Goal: Transaction & Acquisition: Book appointment/travel/reservation

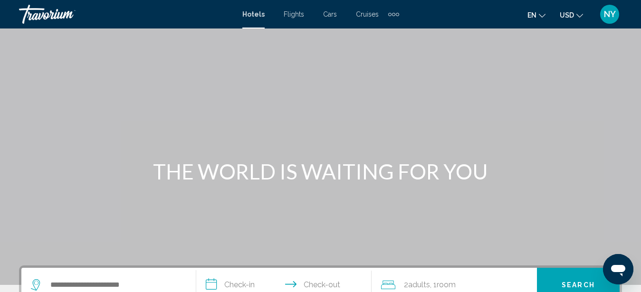
scroll to position [194, 0]
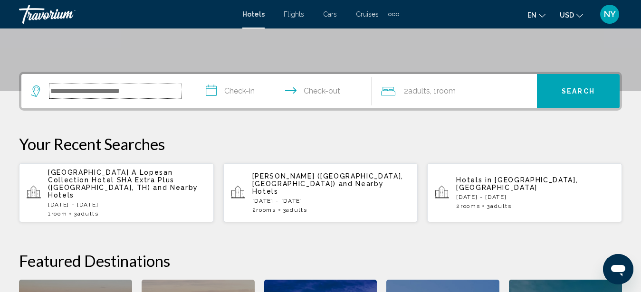
click at [78, 92] on input "Search widget" at bounding box center [115, 91] width 132 height 14
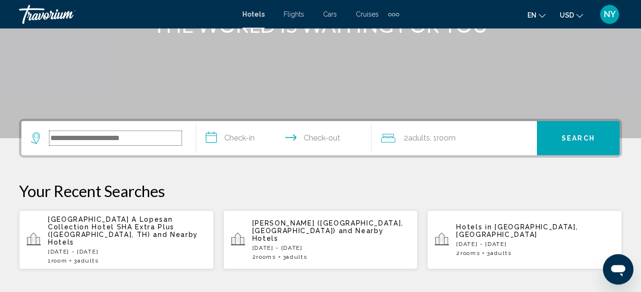
scroll to position [138, 0]
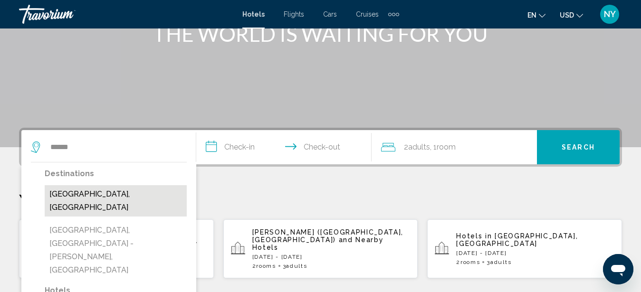
click at [94, 194] on button "[GEOGRAPHIC_DATA], [GEOGRAPHIC_DATA]" at bounding box center [116, 200] width 142 height 31
type input "**********"
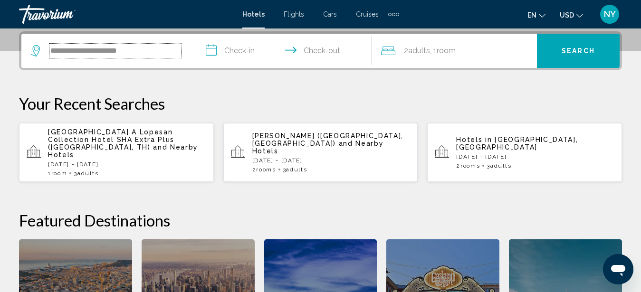
scroll to position [235, 0]
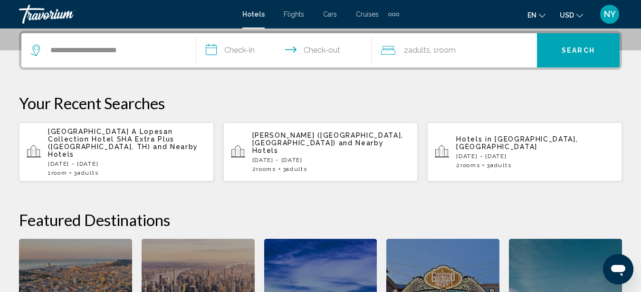
click at [244, 58] on input "**********" at bounding box center [285, 51] width 179 height 37
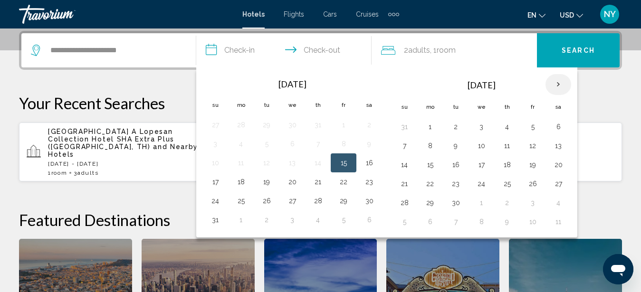
click at [560, 84] on th "Next month" at bounding box center [559, 84] width 26 height 21
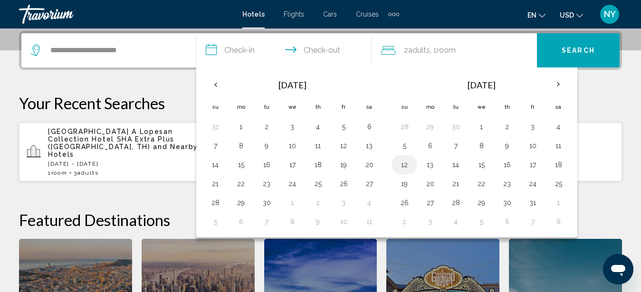
click at [406, 164] on button "12" at bounding box center [404, 164] width 15 height 13
click at [483, 166] on button "15" at bounding box center [481, 164] width 15 height 13
type input "**********"
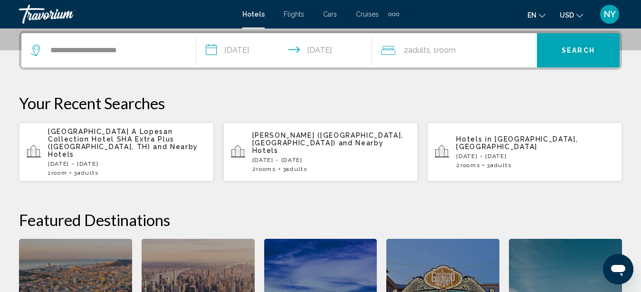
click at [450, 54] on span "Room" at bounding box center [446, 50] width 19 height 9
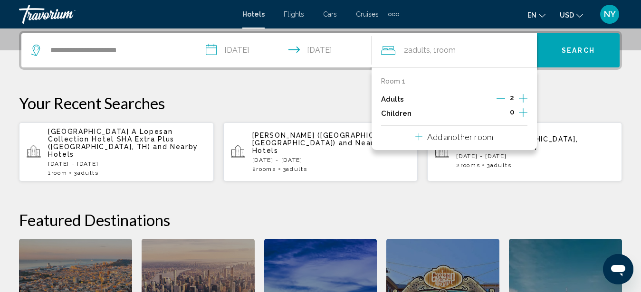
click at [527, 99] on icon "Increment adults" at bounding box center [523, 98] width 9 height 11
click at [581, 47] on span "Search" at bounding box center [578, 50] width 33 height 8
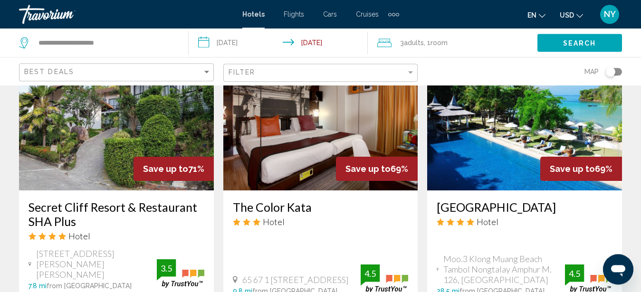
scroll to position [1116, 0]
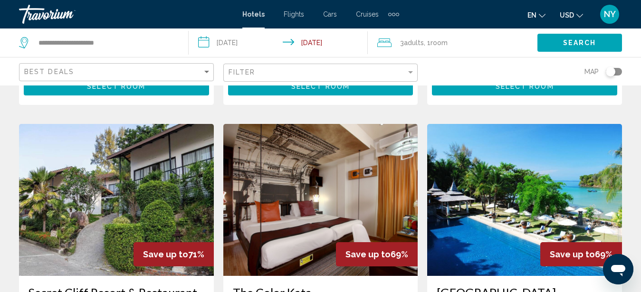
click at [100, 197] on img "Main content" at bounding box center [116, 200] width 195 height 152
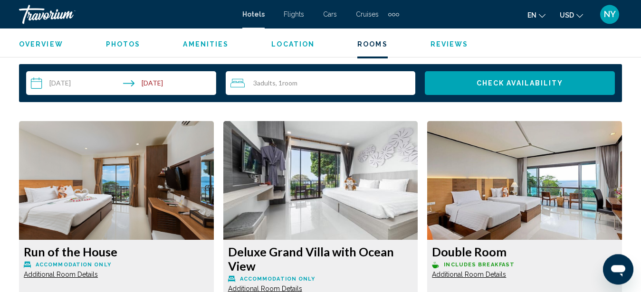
scroll to position [1379, 0]
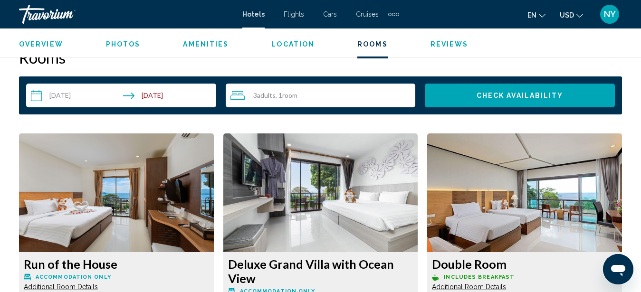
click at [214, 227] on img "Main content" at bounding box center [116, 193] width 195 height 119
click at [214, 206] on img "Main content" at bounding box center [116, 193] width 195 height 119
click at [214, 235] on img "Main content" at bounding box center [116, 193] width 195 height 119
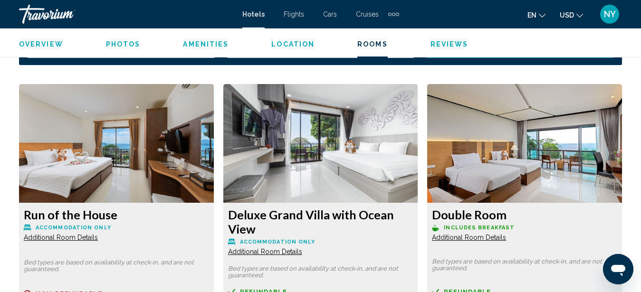
scroll to position [1428, 0]
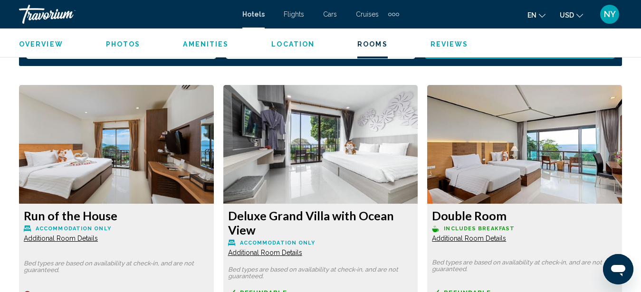
click at [214, 165] on img "Main content" at bounding box center [116, 144] width 195 height 119
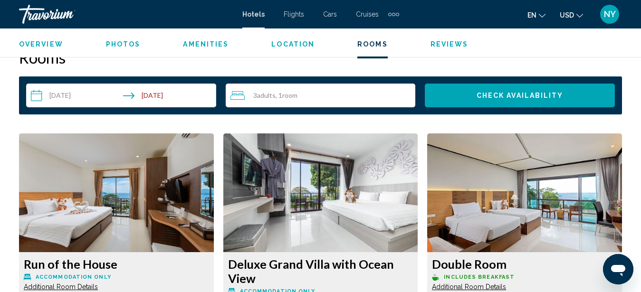
scroll to position [1525, 0]
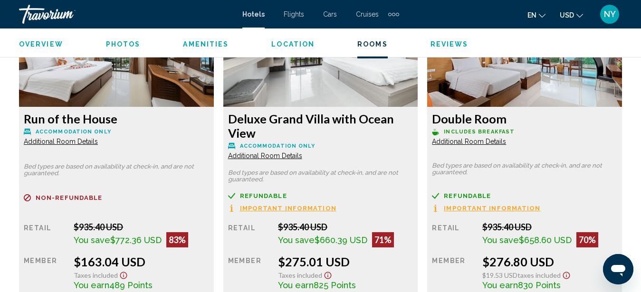
click at [98, 146] on span "Additional Room Details" at bounding box center [61, 142] width 74 height 8
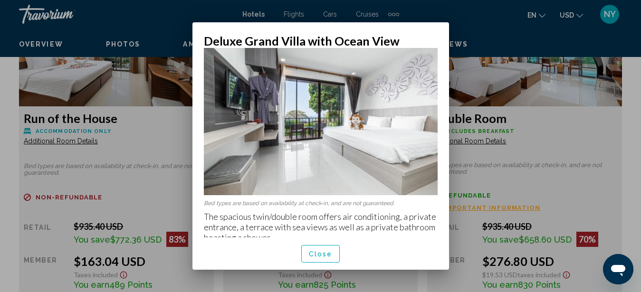
scroll to position [0, 0]
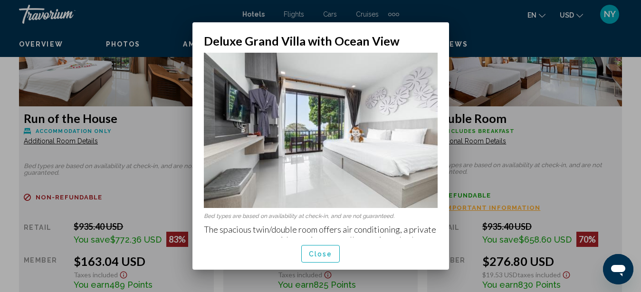
click at [341, 137] on img at bounding box center [321, 131] width 234 height 156
click at [420, 24] on mat-dialog-container "Deluxe Grand Villa with Ocean View Bed types are based on availability at check…" at bounding box center [321, 146] width 257 height 248
click at [507, 188] on div at bounding box center [320, 146] width 641 height 292
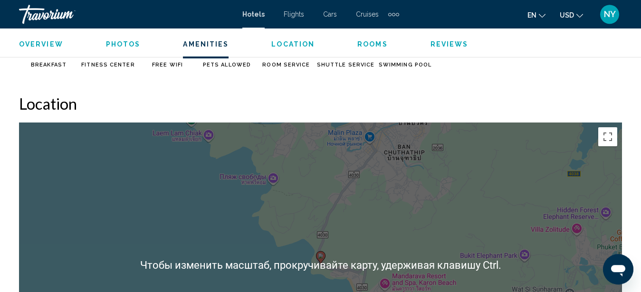
scroll to position [992, 0]
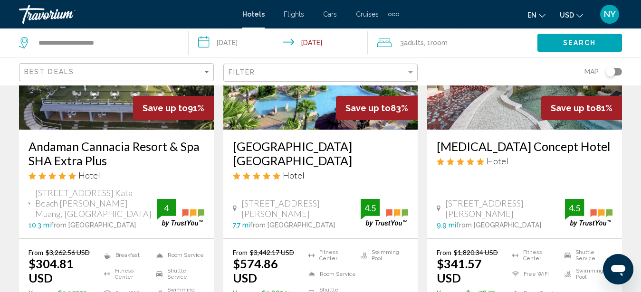
scroll to position [146, 0]
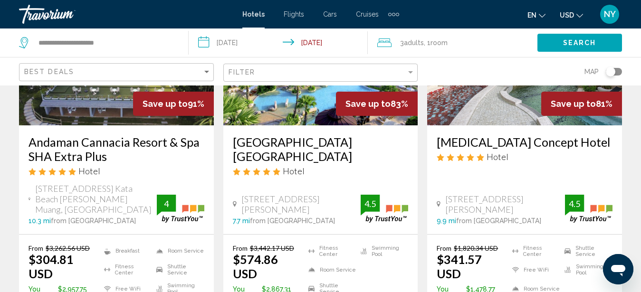
click at [70, 142] on h3 "Andaman Cannacia Resort & Spa SHA Extra Plus" at bounding box center [117, 149] width 176 height 29
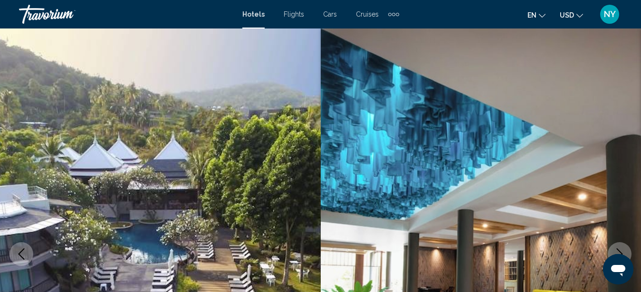
scroll to position [97, 0]
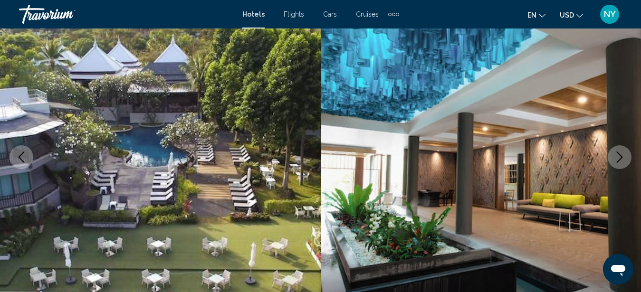
click at [622, 154] on icon "Next image" at bounding box center [619, 157] width 11 height 11
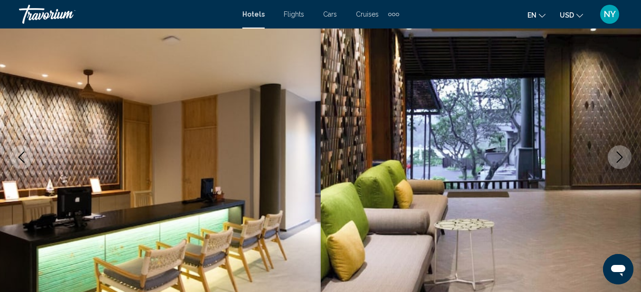
click at [622, 154] on icon "Next image" at bounding box center [619, 157] width 11 height 11
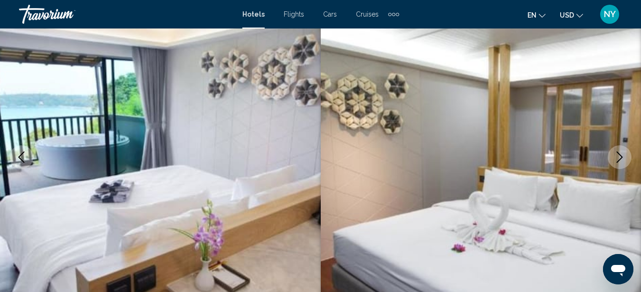
click at [622, 154] on icon "Next image" at bounding box center [619, 157] width 11 height 11
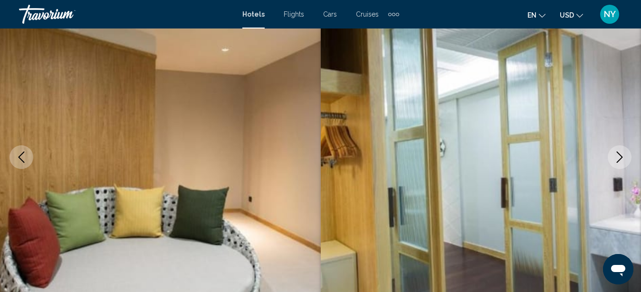
click at [622, 154] on icon "Next image" at bounding box center [619, 157] width 11 height 11
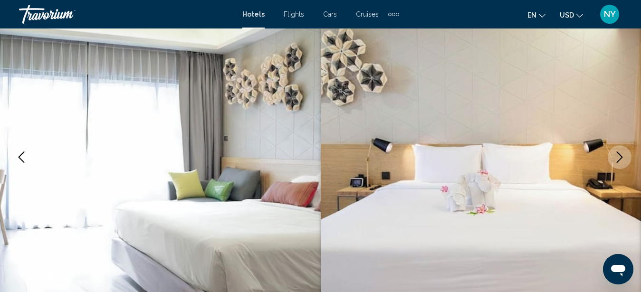
click at [622, 154] on icon "Next image" at bounding box center [619, 157] width 11 height 11
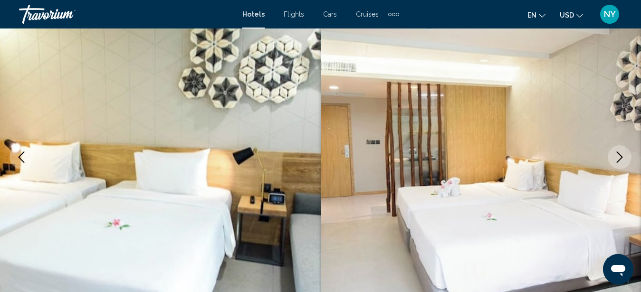
click at [622, 154] on icon "Next image" at bounding box center [619, 157] width 11 height 11
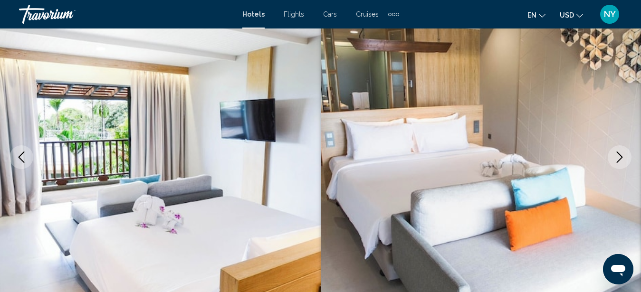
click at [622, 154] on icon "Next image" at bounding box center [619, 157] width 11 height 11
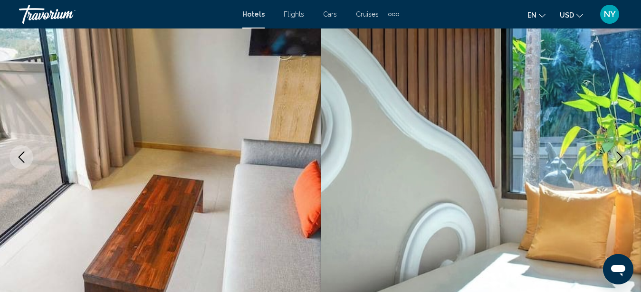
click at [621, 154] on icon "Next image" at bounding box center [619, 157] width 11 height 11
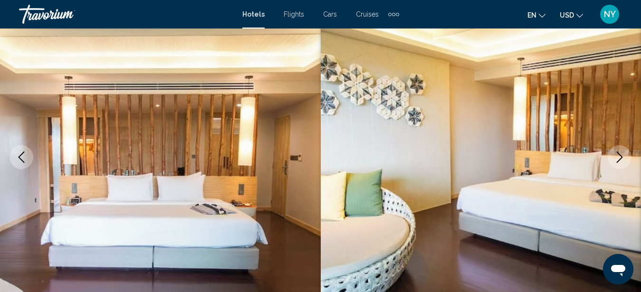
click at [621, 154] on icon "Next image" at bounding box center [619, 157] width 11 height 11
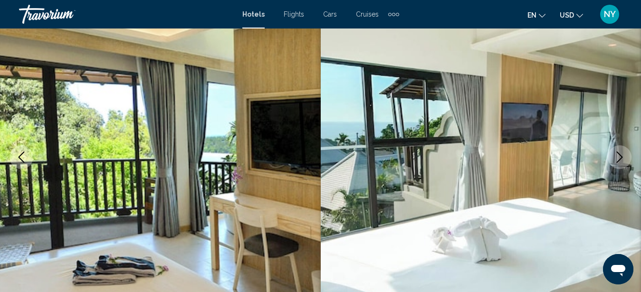
click at [621, 154] on icon "Next image" at bounding box center [619, 157] width 11 height 11
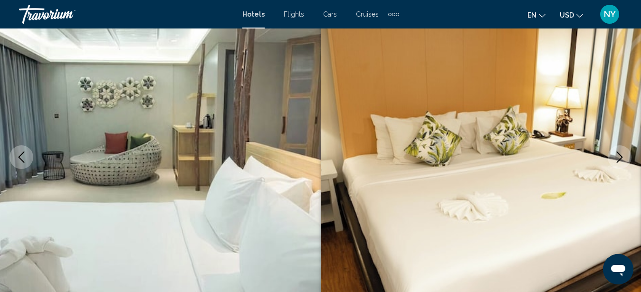
click at [621, 154] on icon "Next image" at bounding box center [619, 157] width 11 height 11
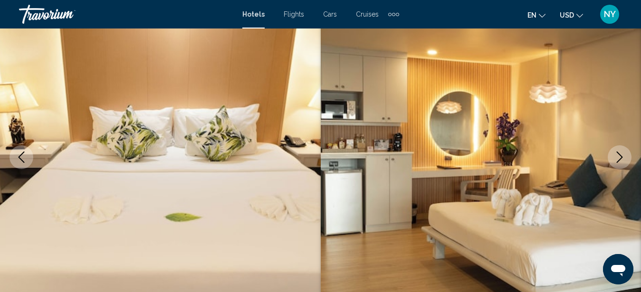
click at [621, 154] on icon "Next image" at bounding box center [619, 157] width 11 height 11
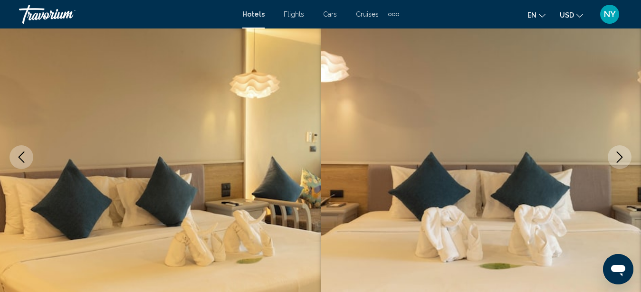
click at [621, 154] on icon "Next image" at bounding box center [619, 157] width 11 height 11
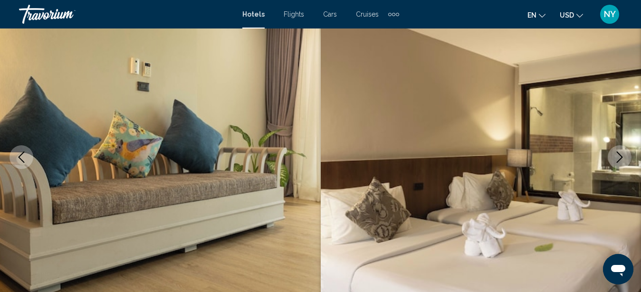
click at [621, 154] on icon "Next image" at bounding box center [619, 157] width 11 height 11
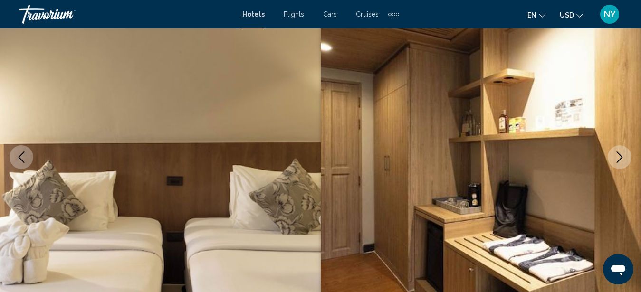
click at [620, 154] on icon "Next image" at bounding box center [619, 157] width 11 height 11
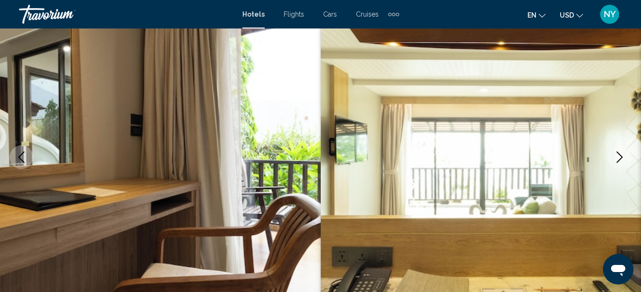
click at [620, 154] on icon "Next image" at bounding box center [619, 157] width 11 height 11
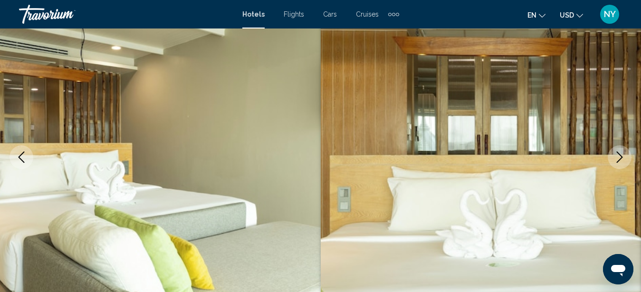
click at [620, 154] on icon "Next image" at bounding box center [619, 157] width 11 height 11
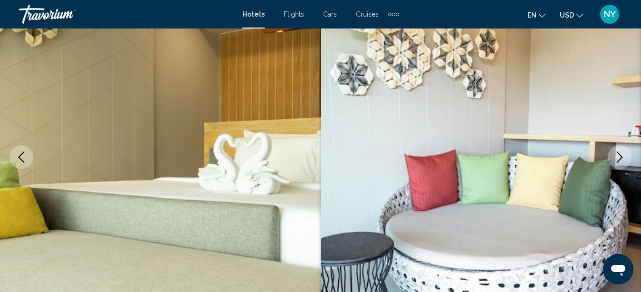
click at [619, 154] on icon "Next image" at bounding box center [620, 157] width 6 height 11
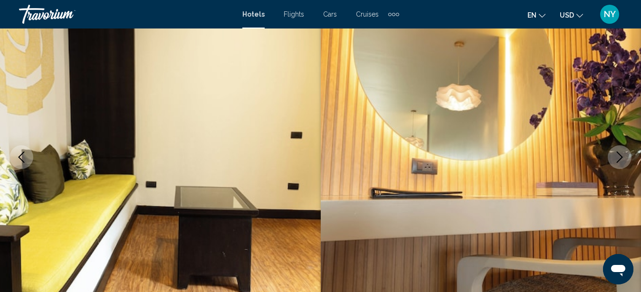
click at [619, 154] on icon "Next image" at bounding box center [620, 157] width 6 height 11
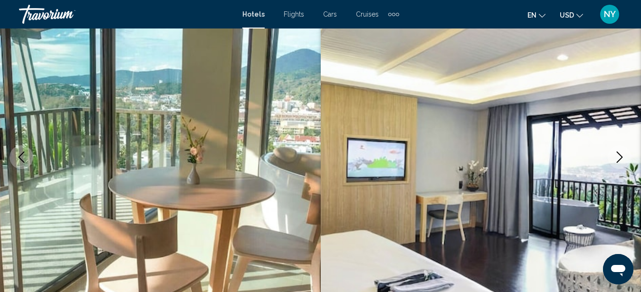
click at [619, 154] on icon "Next image" at bounding box center [620, 157] width 6 height 11
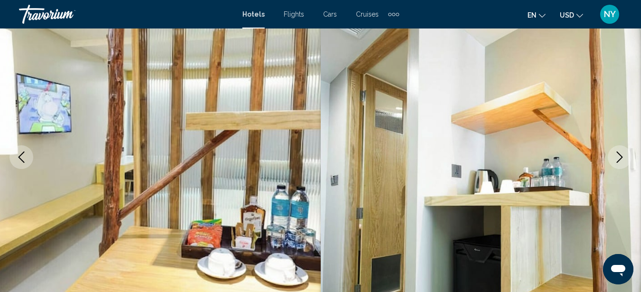
click at [619, 154] on icon "Next image" at bounding box center [620, 157] width 6 height 11
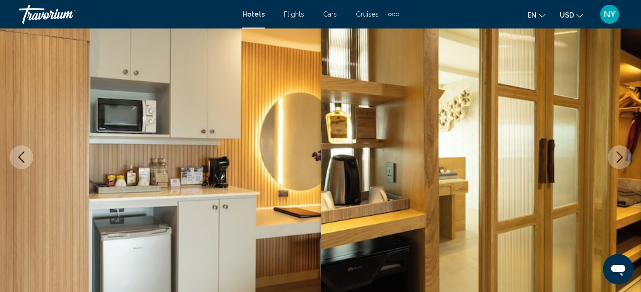
click at [618, 154] on icon "Next image" at bounding box center [619, 157] width 11 height 11
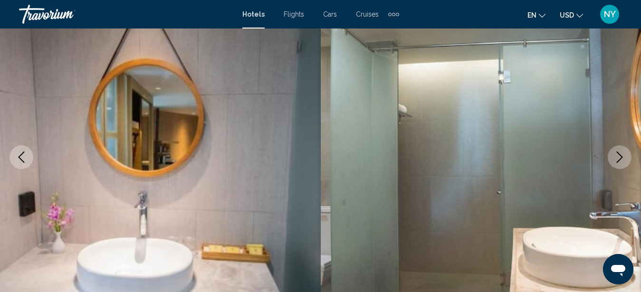
click at [618, 154] on icon "Next image" at bounding box center [619, 157] width 11 height 11
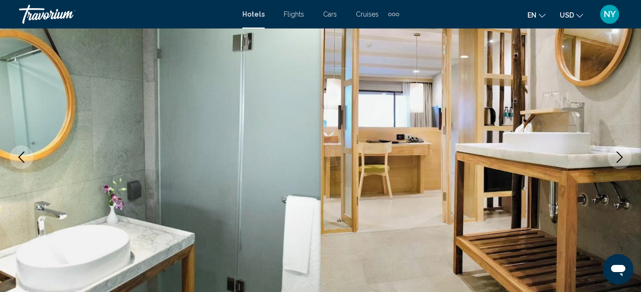
click at [618, 154] on icon "Next image" at bounding box center [619, 157] width 11 height 11
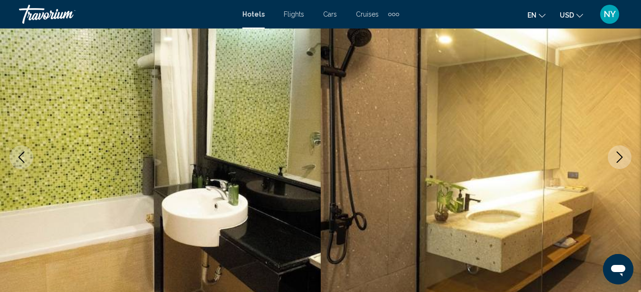
click at [618, 154] on icon "Next image" at bounding box center [619, 157] width 11 height 11
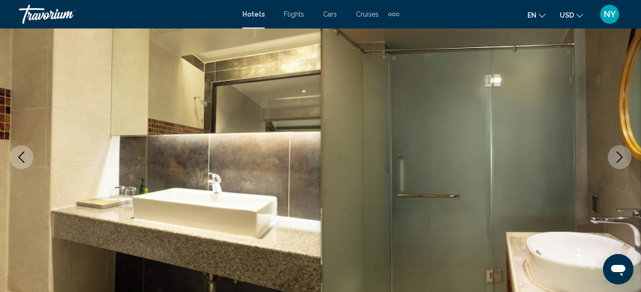
click at [618, 154] on icon "Next image" at bounding box center [619, 157] width 11 height 11
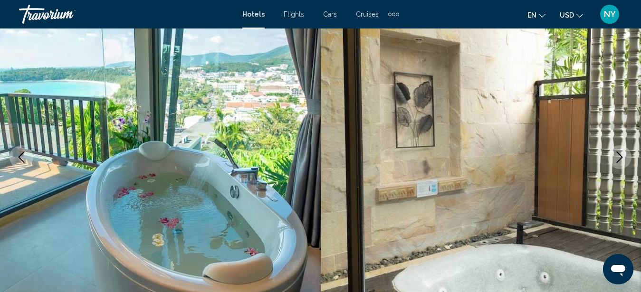
click at [618, 154] on icon "Next image" at bounding box center [619, 157] width 11 height 11
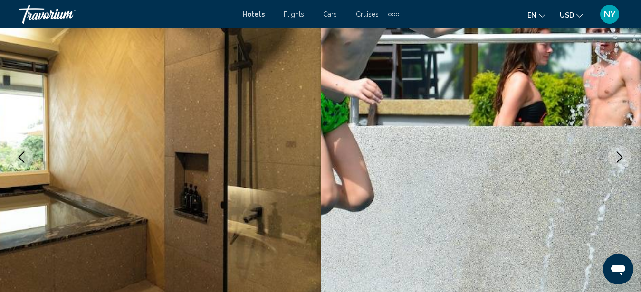
click at [617, 154] on icon "Next image" at bounding box center [619, 157] width 11 height 11
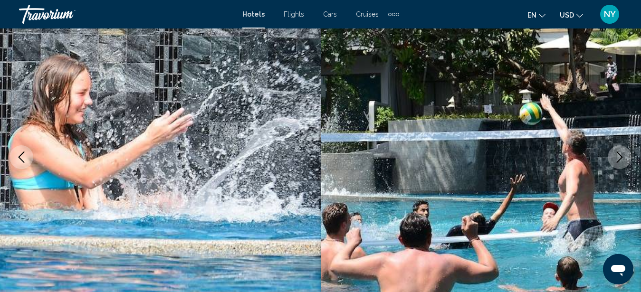
click at [617, 154] on icon "Next image" at bounding box center [619, 157] width 11 height 11
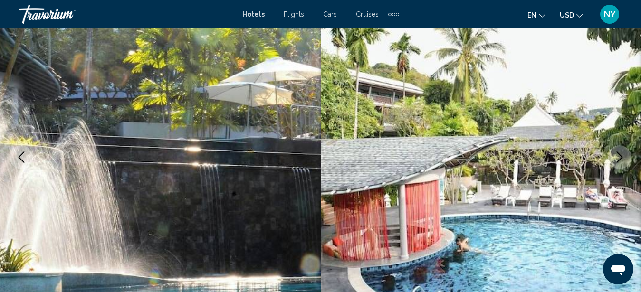
click at [617, 154] on icon "Next image" at bounding box center [619, 157] width 11 height 11
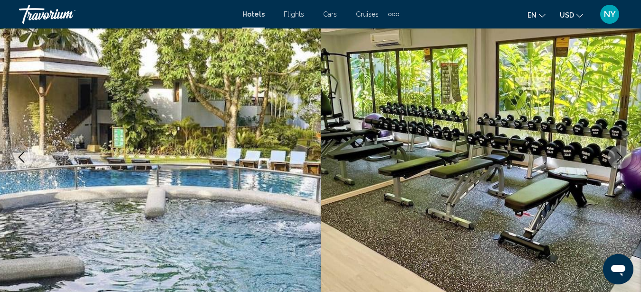
click at [617, 154] on icon "Next image" at bounding box center [619, 157] width 11 height 11
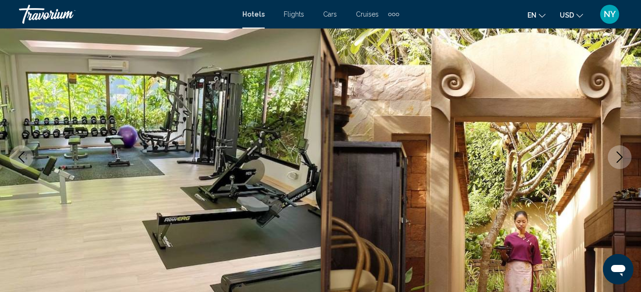
click at [617, 154] on icon "Next image" at bounding box center [619, 157] width 11 height 11
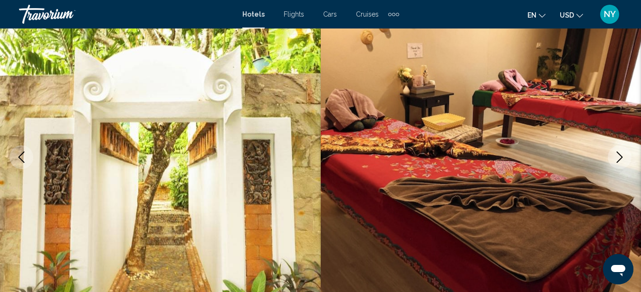
click at [617, 154] on icon "Next image" at bounding box center [619, 157] width 11 height 11
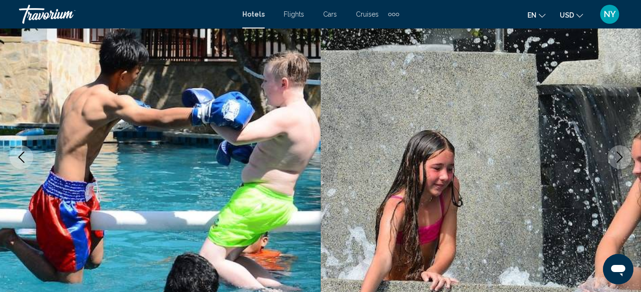
click at [617, 154] on icon "Next image" at bounding box center [619, 157] width 11 height 11
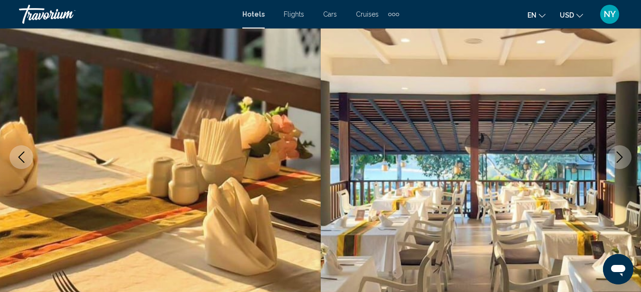
click at [617, 154] on icon "Next image" at bounding box center [619, 157] width 11 height 11
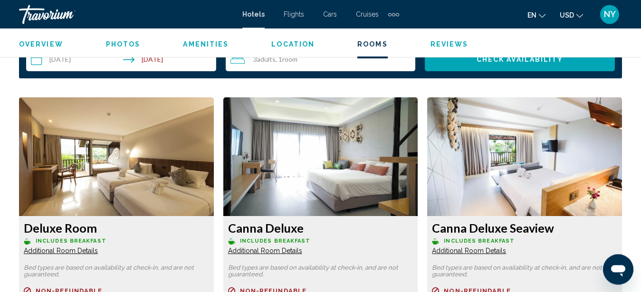
scroll to position [1358, 0]
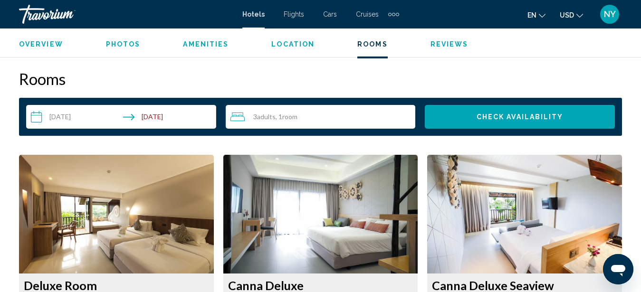
click at [102, 195] on img "Main content" at bounding box center [116, 214] width 195 height 119
click at [91, 212] on img "Main content" at bounding box center [116, 214] width 195 height 119
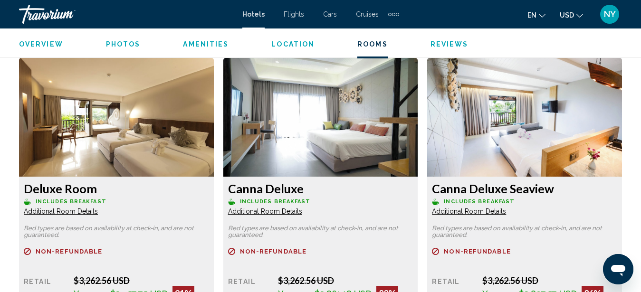
click at [58, 211] on span "Additional Room Details" at bounding box center [61, 212] width 74 height 8
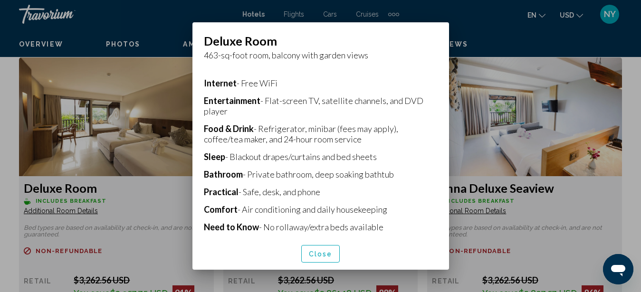
scroll to position [224, 0]
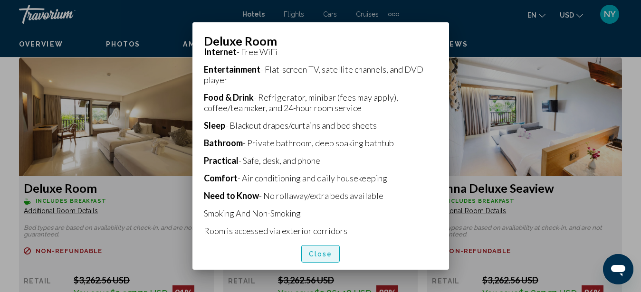
click at [316, 254] on span "Close" at bounding box center [321, 255] width 24 height 8
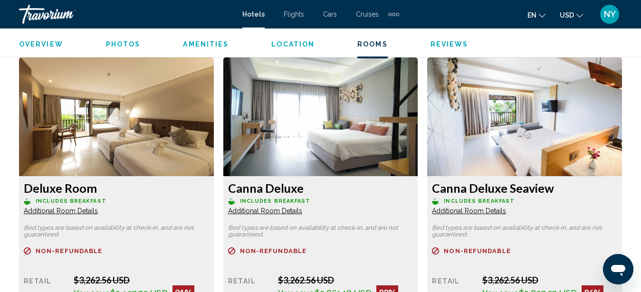
scroll to position [1553, 0]
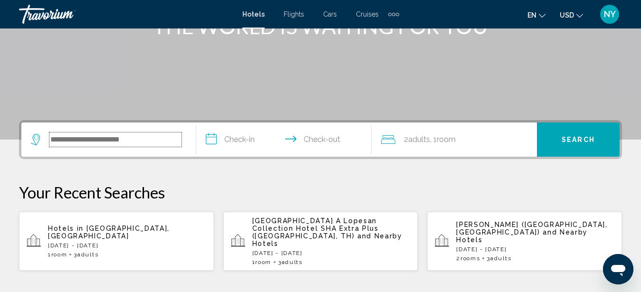
click at [87, 145] on input "Search widget" at bounding box center [115, 140] width 132 height 14
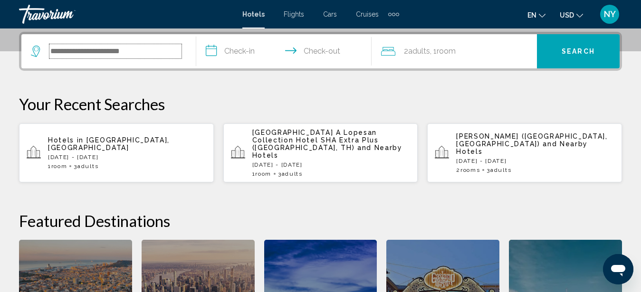
scroll to position [235, 0]
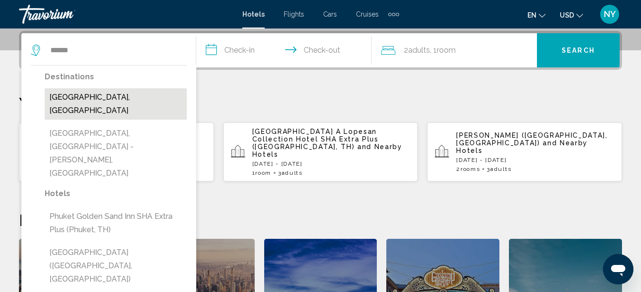
click at [85, 95] on button "[GEOGRAPHIC_DATA], [GEOGRAPHIC_DATA]" at bounding box center [116, 103] width 142 height 31
type input "**********"
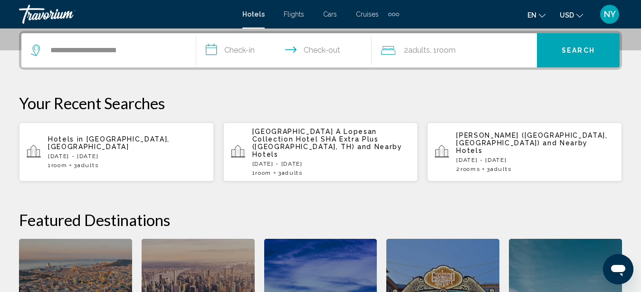
click at [250, 49] on input "**********" at bounding box center [285, 51] width 179 height 37
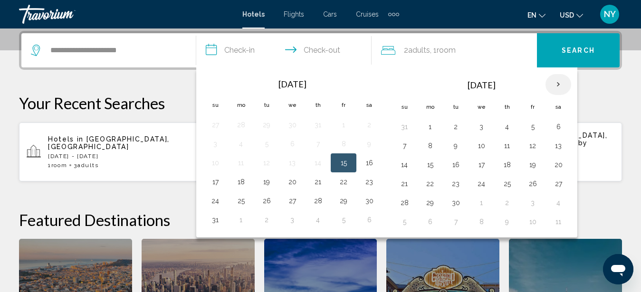
click at [558, 81] on th "Next month" at bounding box center [559, 84] width 26 height 21
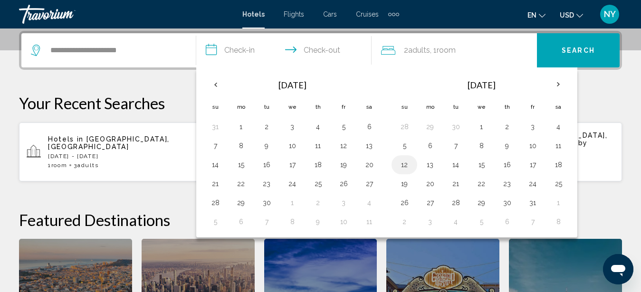
click at [404, 168] on button "12" at bounding box center [404, 164] width 15 height 13
click at [486, 167] on button "15" at bounding box center [481, 164] width 15 height 13
type input "**********"
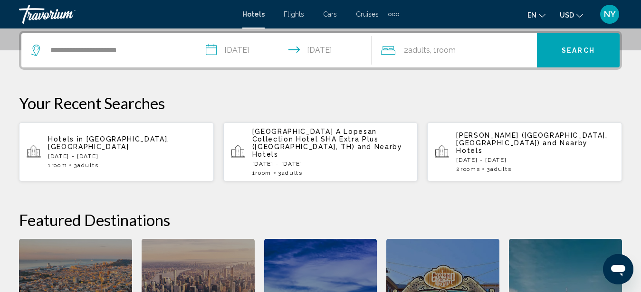
click at [505, 53] on div "2 Adult Adults , 1 Room rooms" at bounding box center [459, 50] width 156 height 13
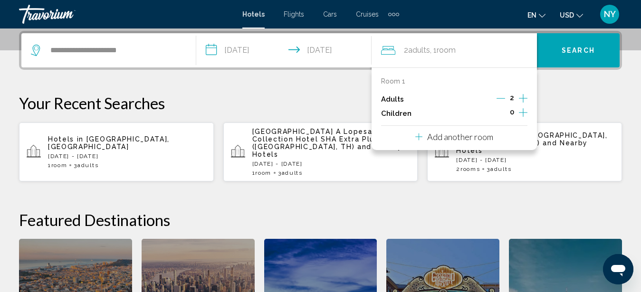
click at [481, 137] on p "Add another room" at bounding box center [460, 137] width 66 height 10
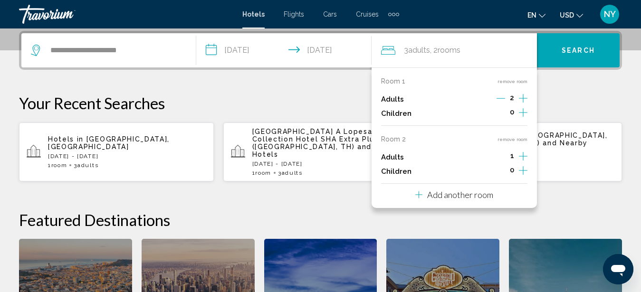
click at [524, 104] on icon "Increment adults" at bounding box center [523, 98] width 9 height 11
drag, startPoint x: 527, startPoint y: 95, endPoint x: 533, endPoint y: 105, distance: 11.3
click at [527, 96] on icon "Increment adults" at bounding box center [523, 98] width 9 height 11
click at [590, 47] on span "Search" at bounding box center [578, 50] width 33 height 8
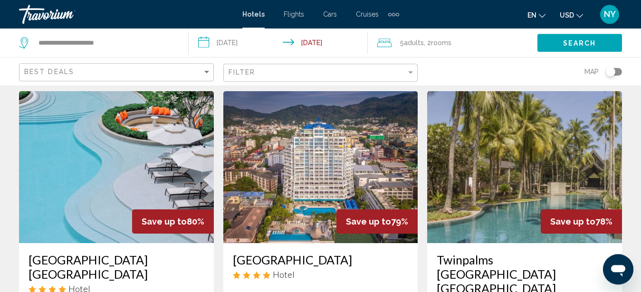
scroll to position [437, 0]
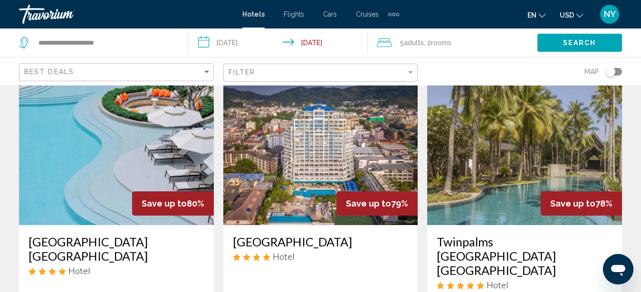
click at [121, 141] on img "Main content" at bounding box center [116, 149] width 195 height 152
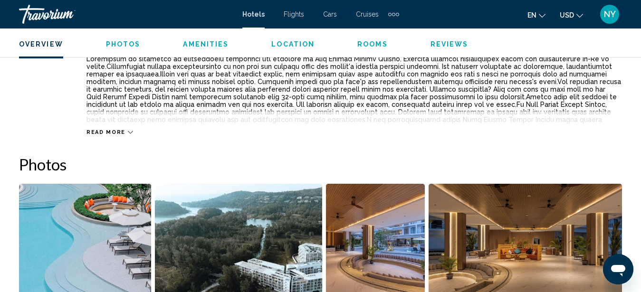
scroll to position [582, 0]
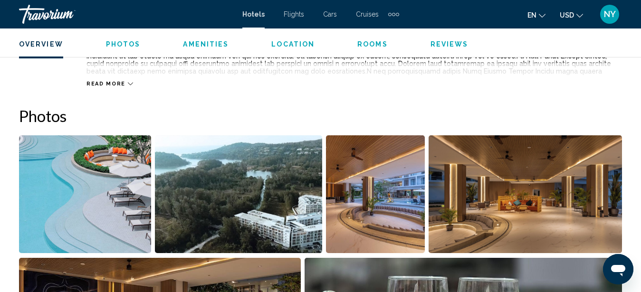
click at [76, 194] on img "Open full-screen image slider" at bounding box center [85, 195] width 132 height 118
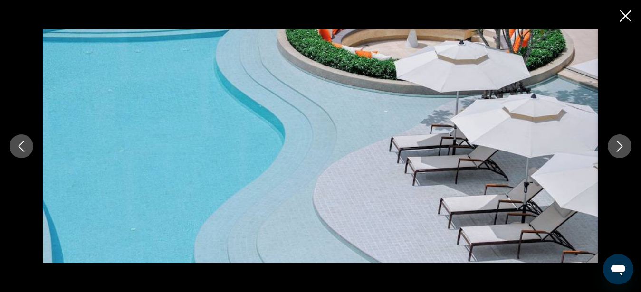
click at [620, 145] on icon "Next image" at bounding box center [619, 146] width 11 height 11
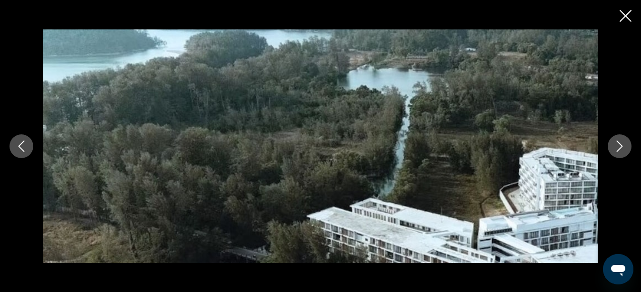
click at [620, 145] on icon "Next image" at bounding box center [619, 146] width 11 height 11
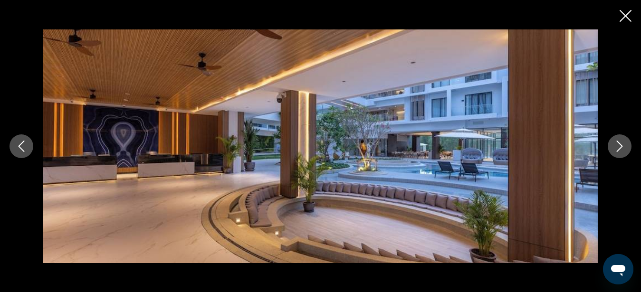
click at [620, 145] on icon "Next image" at bounding box center [619, 146] width 11 height 11
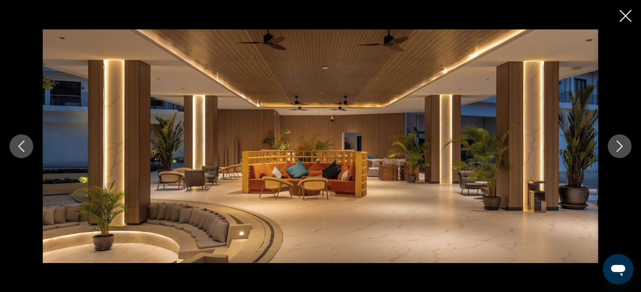
click at [620, 145] on icon "Next image" at bounding box center [619, 146] width 11 height 11
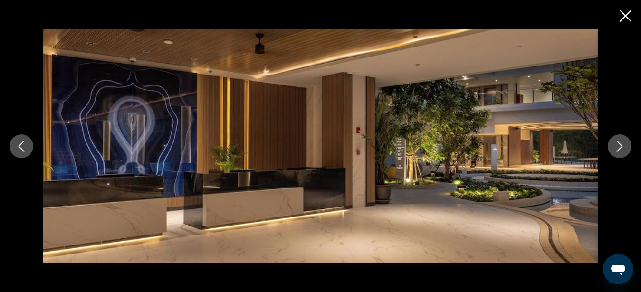
click at [620, 145] on icon "Next image" at bounding box center [619, 146] width 11 height 11
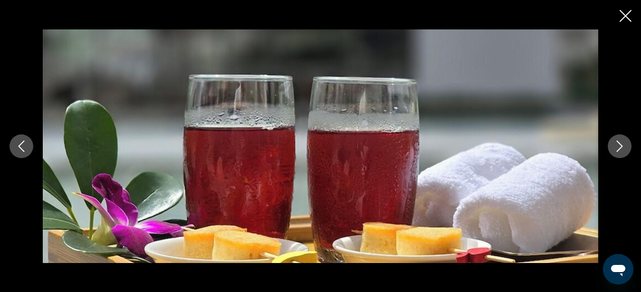
click at [620, 145] on icon "Next image" at bounding box center [619, 146] width 11 height 11
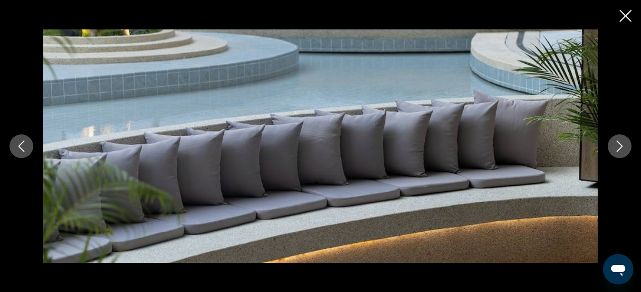
click at [620, 145] on icon "Next image" at bounding box center [619, 146] width 11 height 11
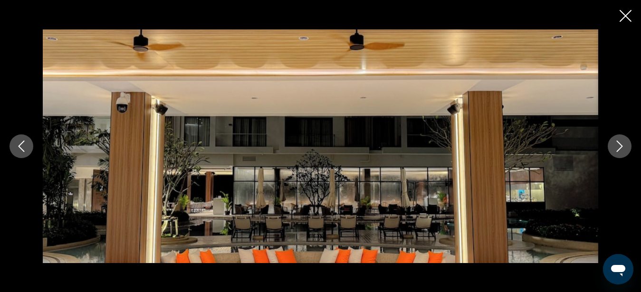
click at [620, 145] on icon "Next image" at bounding box center [619, 146] width 11 height 11
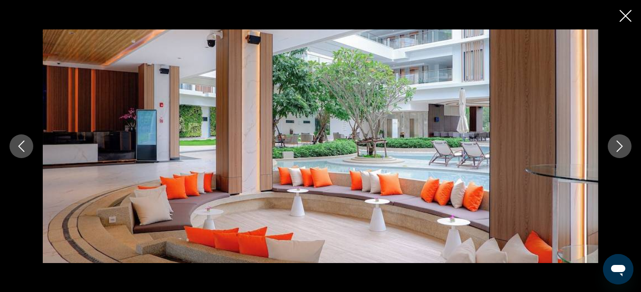
click at [619, 145] on icon "Next image" at bounding box center [619, 146] width 11 height 11
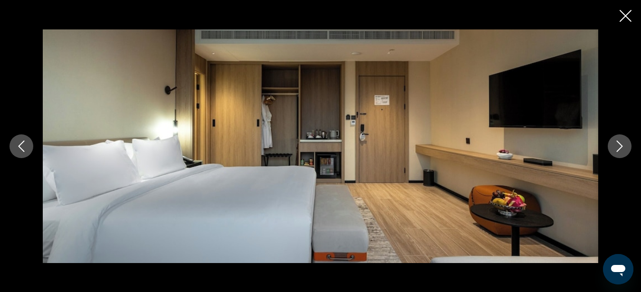
click at [619, 145] on icon "Next image" at bounding box center [619, 146] width 11 height 11
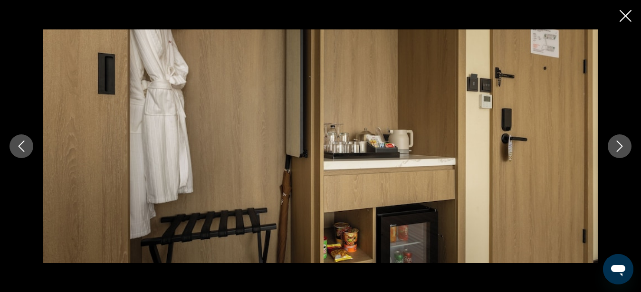
click at [618, 144] on icon "Next image" at bounding box center [619, 146] width 11 height 11
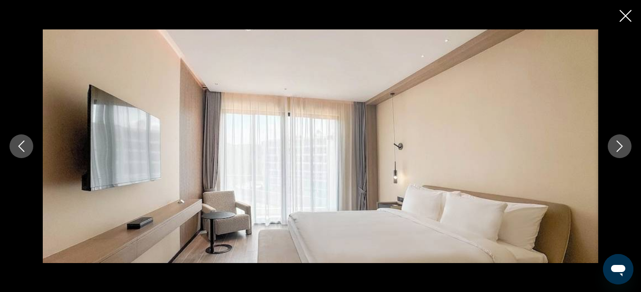
click at [618, 144] on icon "Next image" at bounding box center [619, 146] width 11 height 11
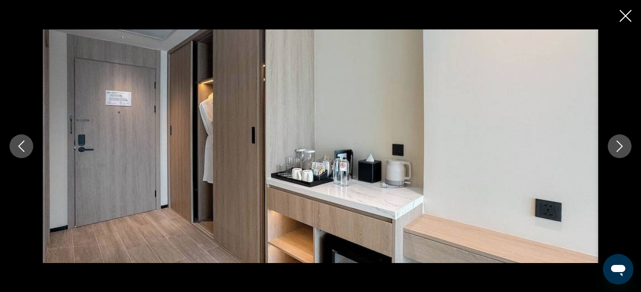
click at [618, 144] on icon "Next image" at bounding box center [619, 146] width 11 height 11
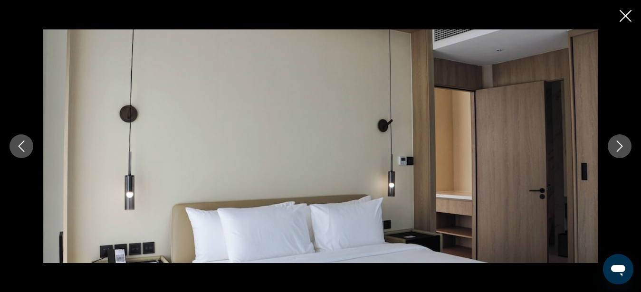
click at [618, 144] on icon "Next image" at bounding box center [619, 146] width 11 height 11
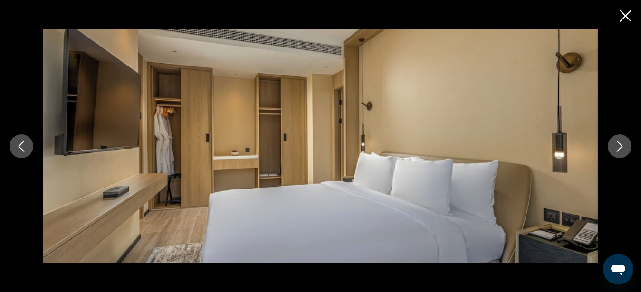
click at [617, 144] on icon "Next image" at bounding box center [619, 146] width 11 height 11
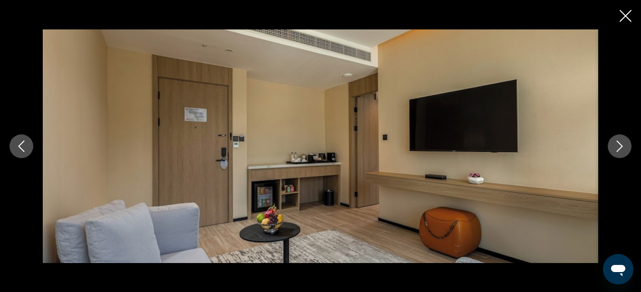
click at [617, 144] on icon "Next image" at bounding box center [619, 146] width 11 height 11
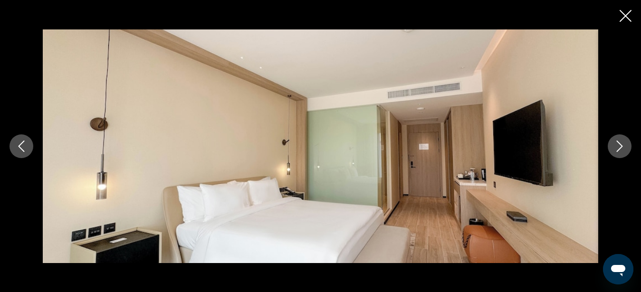
click at [617, 144] on icon "Next image" at bounding box center [619, 146] width 11 height 11
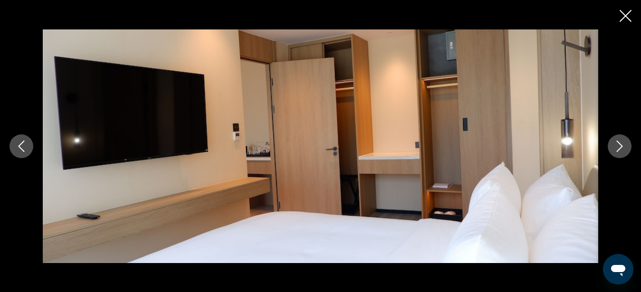
click at [617, 144] on icon "Next image" at bounding box center [619, 146] width 11 height 11
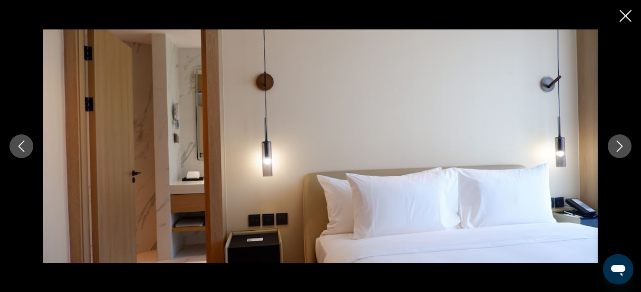
click at [617, 144] on icon "Next image" at bounding box center [619, 146] width 11 height 11
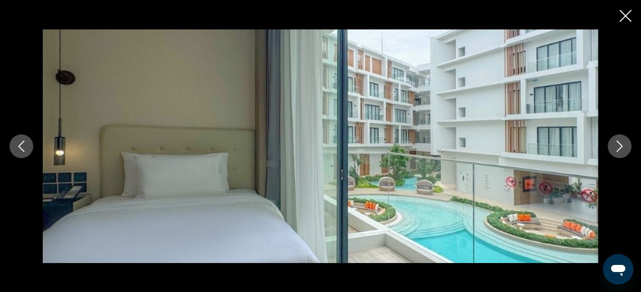
click at [617, 144] on icon "Next image" at bounding box center [619, 146] width 11 height 11
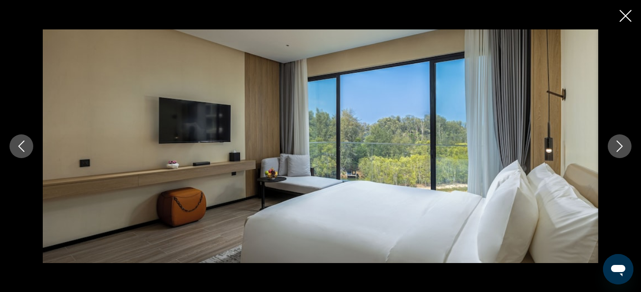
click at [617, 144] on icon "Next image" at bounding box center [619, 146] width 11 height 11
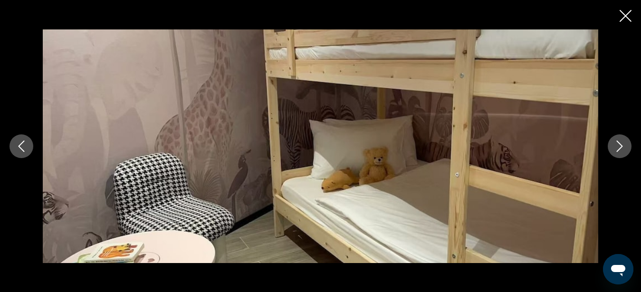
click at [617, 144] on icon "Next image" at bounding box center [619, 146] width 11 height 11
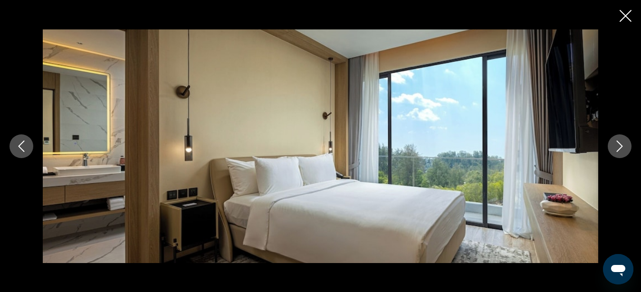
click at [616, 144] on icon "Next image" at bounding box center [619, 146] width 11 height 11
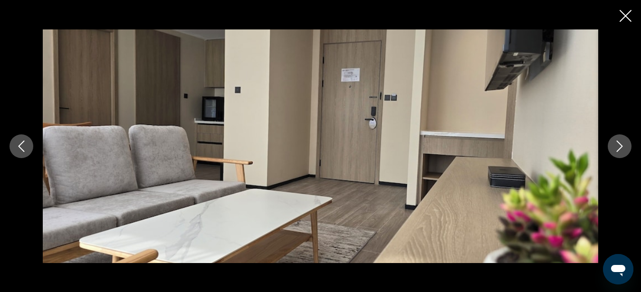
click at [616, 144] on icon "Next image" at bounding box center [619, 146] width 11 height 11
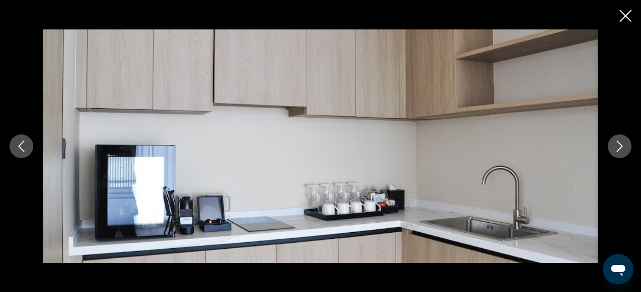
click at [616, 144] on icon "Next image" at bounding box center [619, 146] width 11 height 11
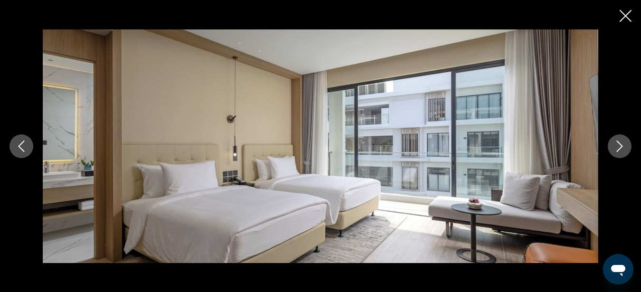
click at [616, 144] on icon "Next image" at bounding box center [619, 146] width 11 height 11
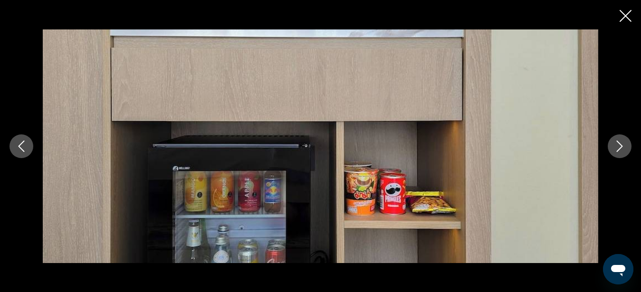
click at [616, 144] on icon "Next image" at bounding box center [619, 146] width 11 height 11
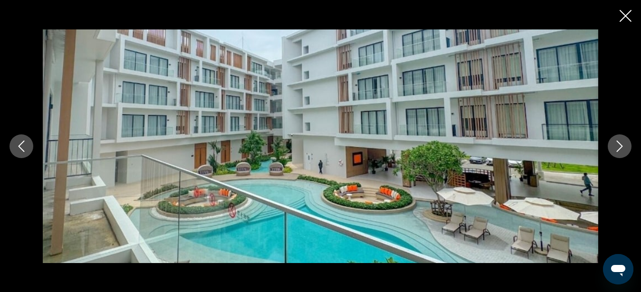
click at [616, 144] on icon "Next image" at bounding box center [619, 146] width 11 height 11
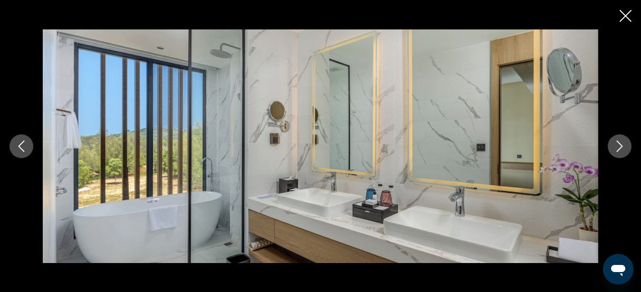
click at [616, 144] on icon "Next image" at bounding box center [619, 146] width 11 height 11
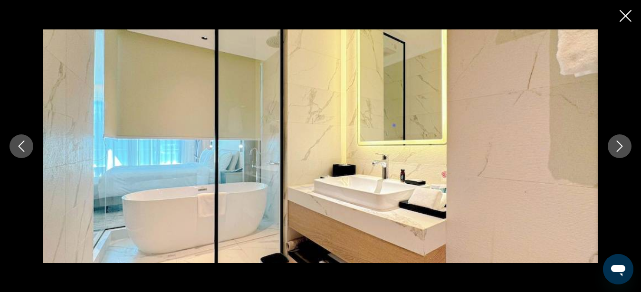
click at [616, 144] on icon "Next image" at bounding box center [619, 146] width 11 height 11
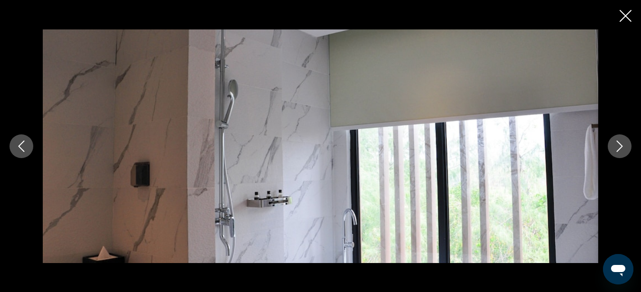
click at [616, 144] on icon "Next image" at bounding box center [619, 146] width 11 height 11
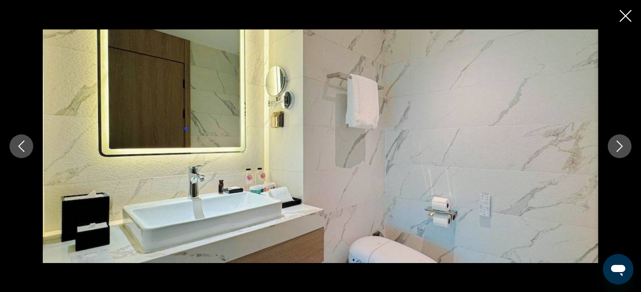
click at [616, 144] on icon "Next image" at bounding box center [619, 146] width 11 height 11
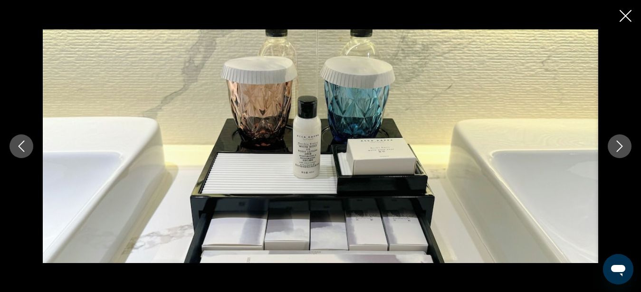
click at [616, 144] on icon "Next image" at bounding box center [619, 146] width 11 height 11
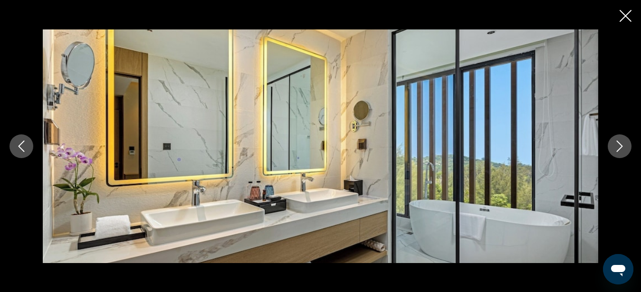
click at [616, 144] on icon "Next image" at bounding box center [619, 146] width 11 height 11
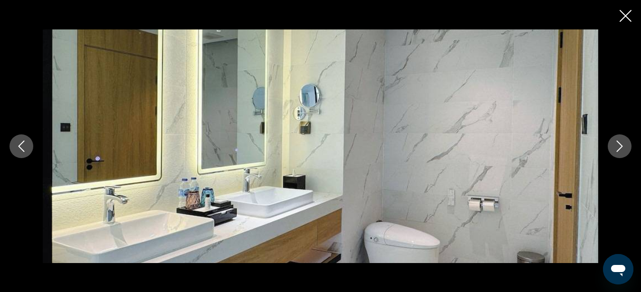
click at [621, 16] on icon "Close slideshow" at bounding box center [626, 16] width 12 height 12
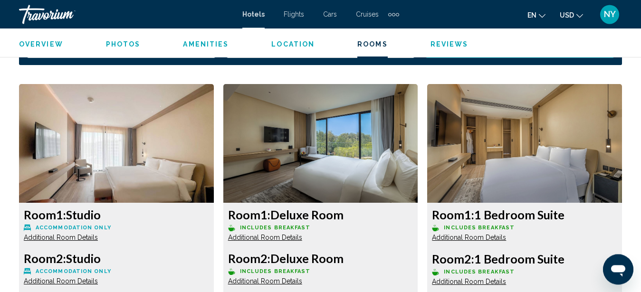
scroll to position [1407, 0]
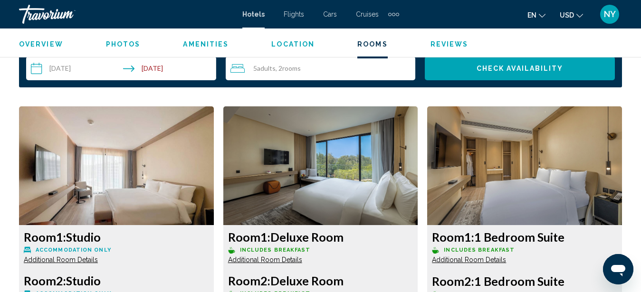
click at [126, 167] on img "Main content" at bounding box center [116, 166] width 195 height 119
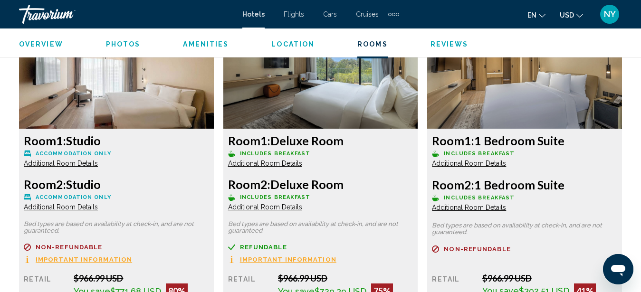
scroll to position [1504, 0]
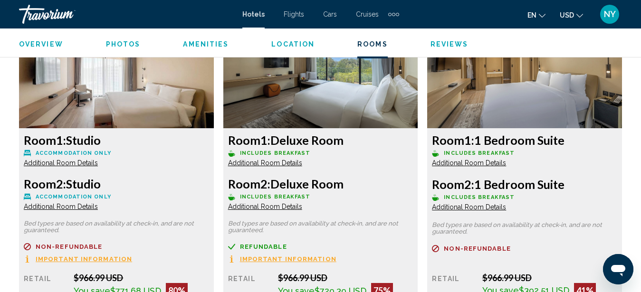
click at [70, 163] on span "Additional Room Details" at bounding box center [61, 163] width 74 height 8
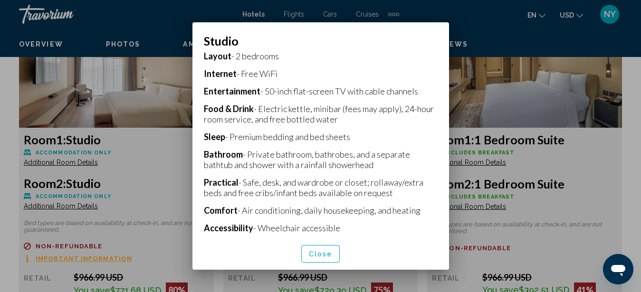
scroll to position [253, 0]
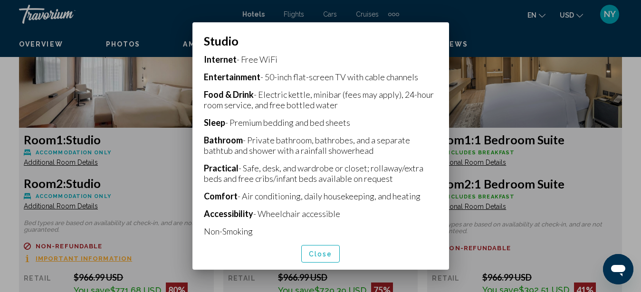
click at [66, 91] on div at bounding box center [320, 146] width 641 height 292
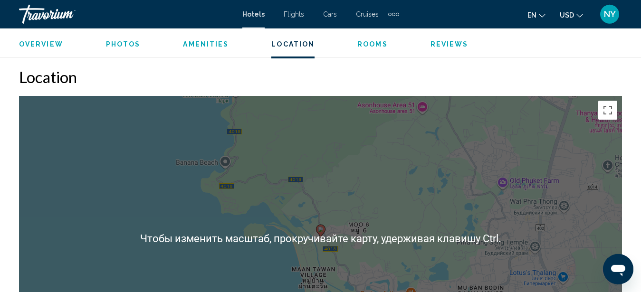
scroll to position [1019, 0]
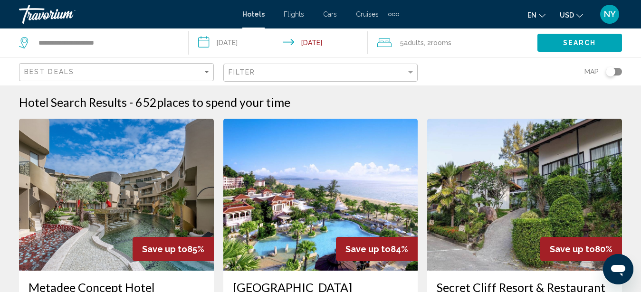
click at [457, 47] on div "5 Adult Adults , 2 Room rooms" at bounding box center [458, 42] width 160 height 13
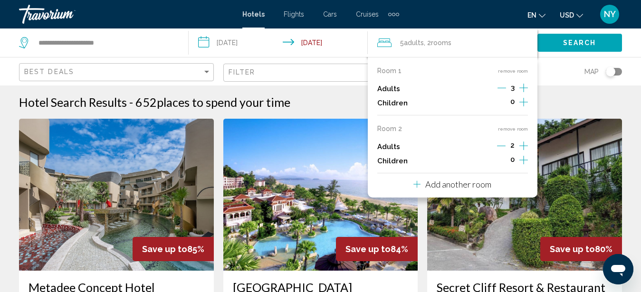
click at [502, 146] on icon "Decrement adults" at bounding box center [501, 146] width 9 height 9
click at [515, 146] on div "1" at bounding box center [513, 147] width 30 height 14
click at [517, 125] on div "Room 1 remove room Adults 3 Children 0 Room 2 remove room Adults 1 Children 0 A…" at bounding box center [453, 127] width 170 height 141
click at [516, 128] on button "remove room" at bounding box center [513, 129] width 30 height 6
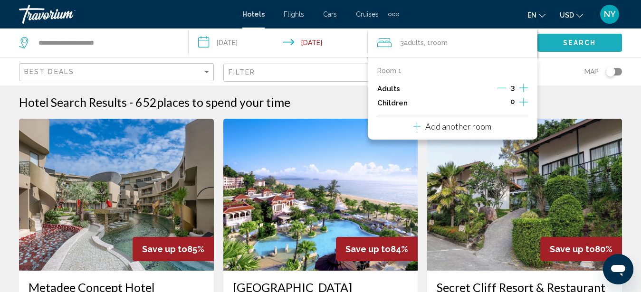
click at [573, 45] on span "Search" at bounding box center [579, 43] width 33 height 8
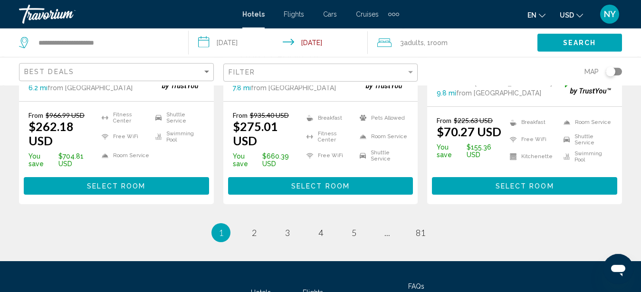
scroll to position [1410, 0]
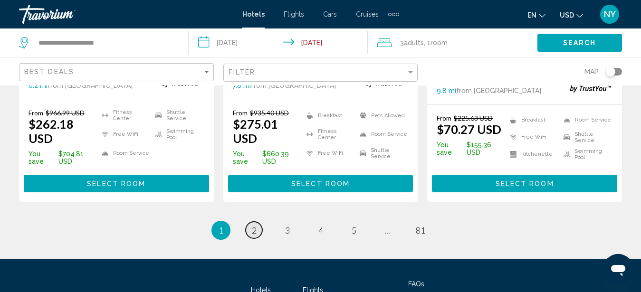
click at [256, 225] on span "2" at bounding box center [254, 230] width 5 height 10
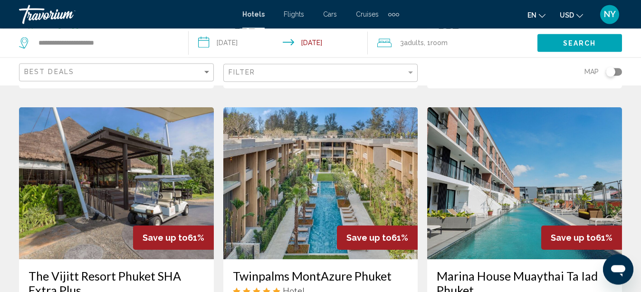
scroll to position [388, 0]
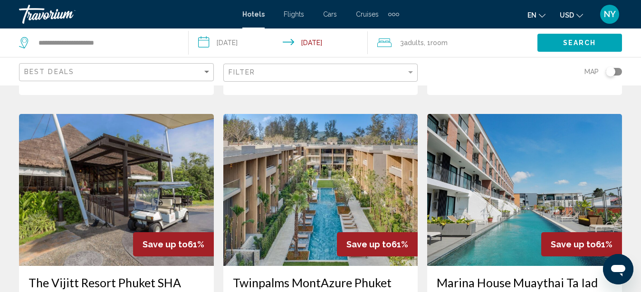
click at [109, 176] on img "Main content" at bounding box center [116, 190] width 195 height 152
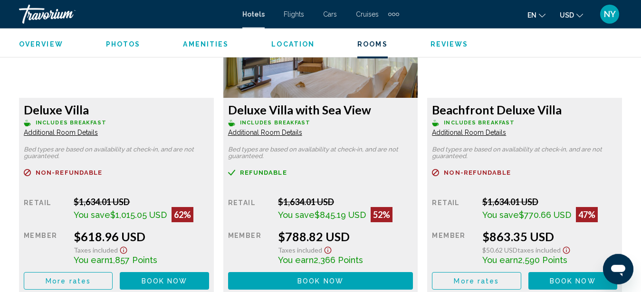
scroll to position [1525, 0]
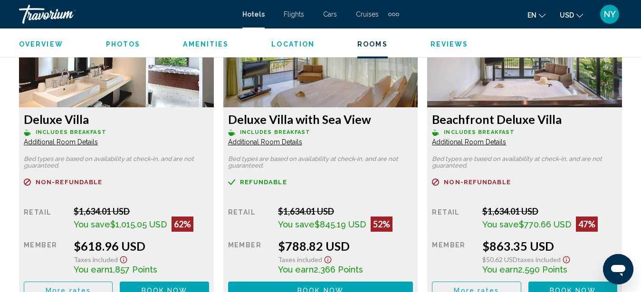
click at [67, 143] on span "Additional Room Details" at bounding box center [61, 142] width 74 height 8
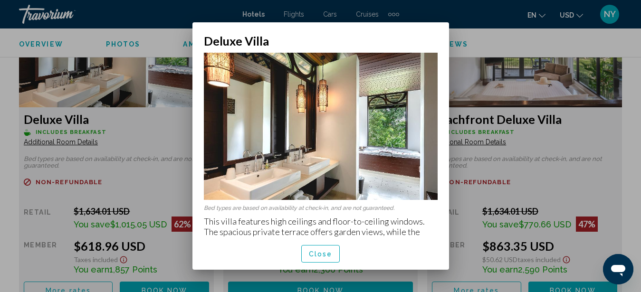
scroll to position [0, 0]
drag, startPoint x: 435, startPoint y: 113, endPoint x: 437, endPoint y: 148, distance: 35.7
click at [437, 148] on div "Bed types are based on availability at check-in, and are not guaranteed. This v…" at bounding box center [321, 143] width 257 height 190
click at [438, 36] on mat-dialog-container "Deluxe Villa Bed types are based on availability at check-in, and are not guara…" at bounding box center [321, 146] width 257 height 248
click at [317, 252] on span "Close" at bounding box center [321, 255] width 24 height 8
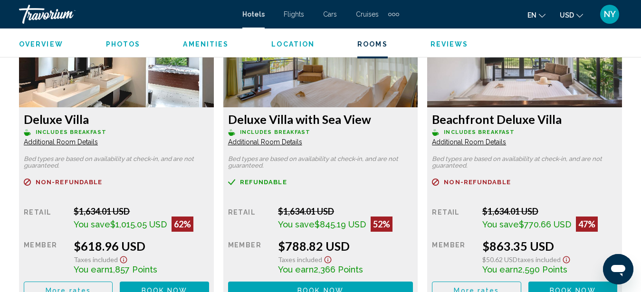
scroll to position [1282, 0]
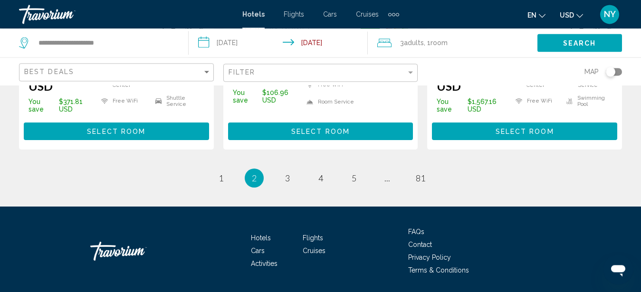
scroll to position [1408, 0]
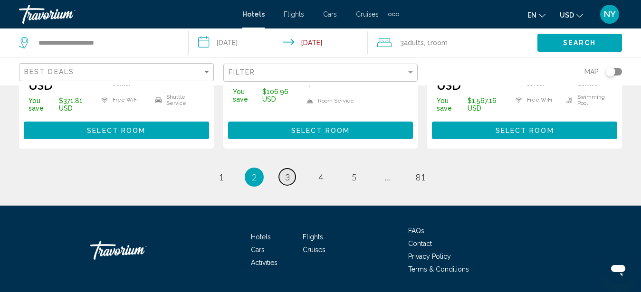
click at [286, 172] on span "3" at bounding box center [287, 177] width 5 height 10
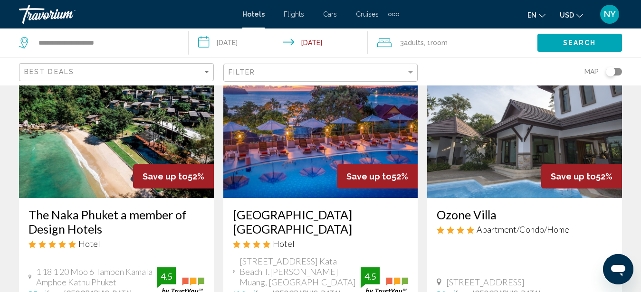
scroll to position [1067, 0]
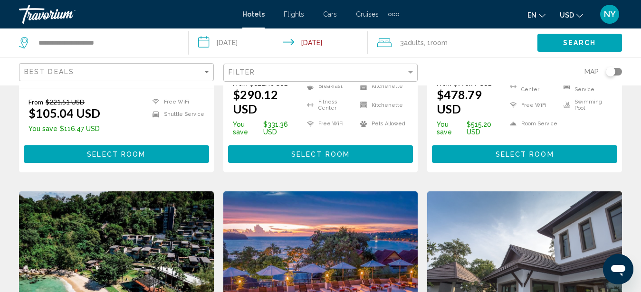
click at [344, 214] on img "Main content" at bounding box center [320, 268] width 195 height 152
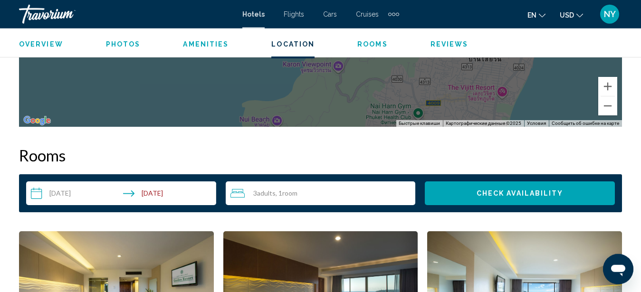
scroll to position [1282, 0]
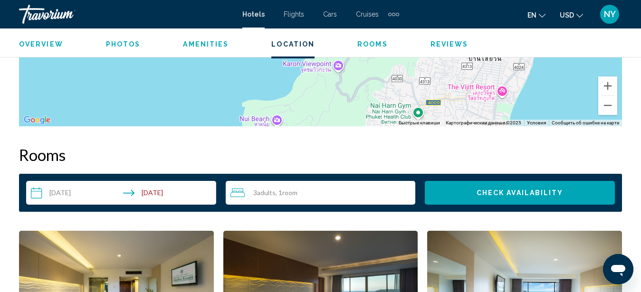
click at [378, 192] on div "3 Adult Adults , 1 Room rooms" at bounding box center [323, 192] width 185 height 11
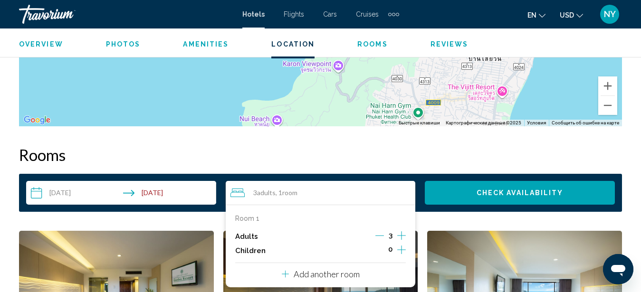
click at [341, 275] on p "Add another room" at bounding box center [327, 274] width 66 height 10
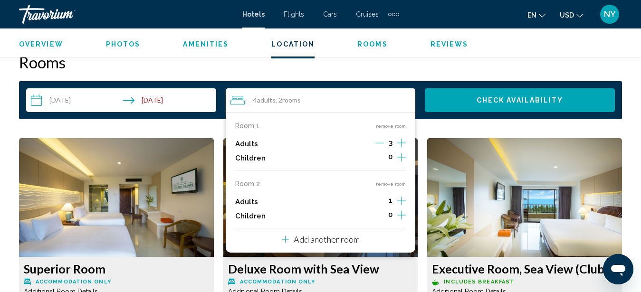
scroll to position [1379, 0]
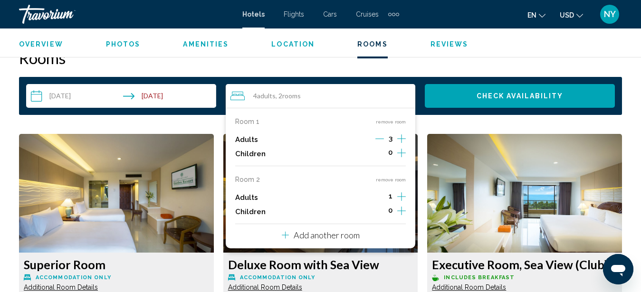
click at [405, 145] on icon "Increment adults" at bounding box center [402, 138] width 9 height 11
click at [501, 97] on span "Check Availability" at bounding box center [520, 97] width 87 height 8
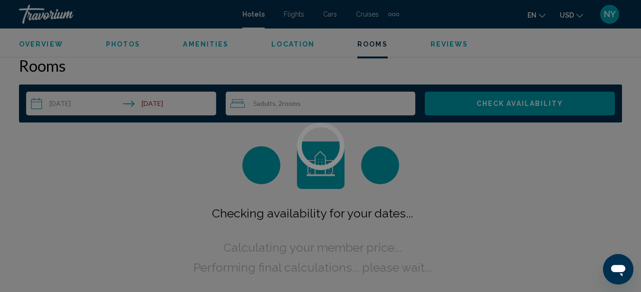
scroll to position [0, 0]
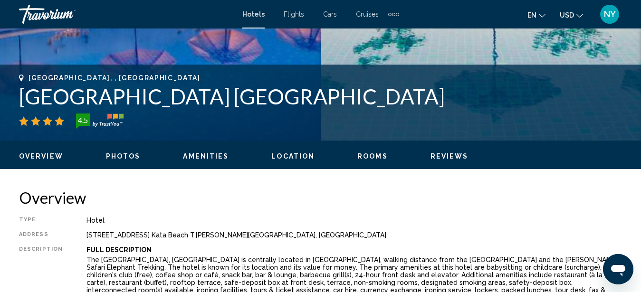
scroll to position [146, 0]
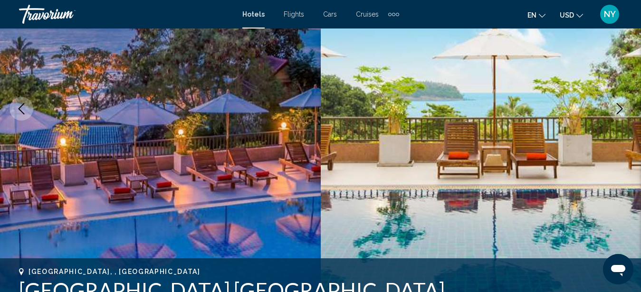
click at [623, 111] on icon "Next image" at bounding box center [619, 108] width 11 height 11
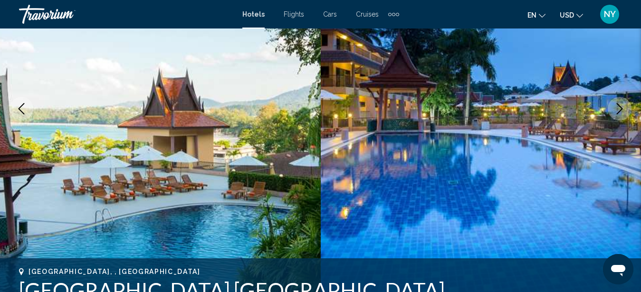
click at [623, 111] on icon "Next image" at bounding box center [619, 108] width 11 height 11
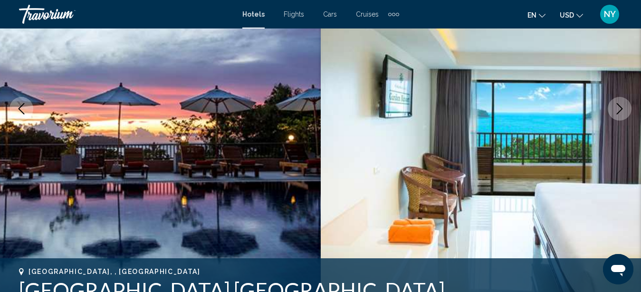
click at [623, 111] on icon "Next image" at bounding box center [619, 108] width 11 height 11
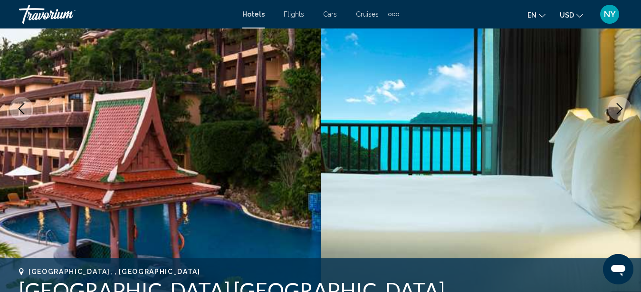
click at [623, 111] on icon "Next image" at bounding box center [619, 108] width 11 height 11
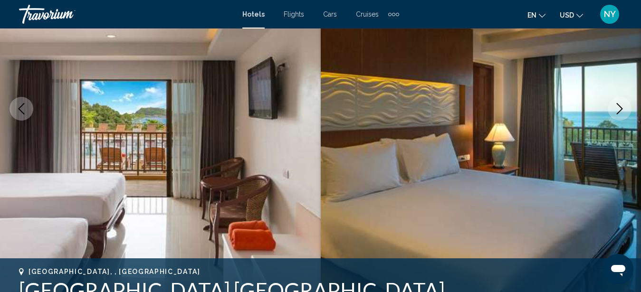
click at [622, 111] on icon "Next image" at bounding box center [619, 108] width 11 height 11
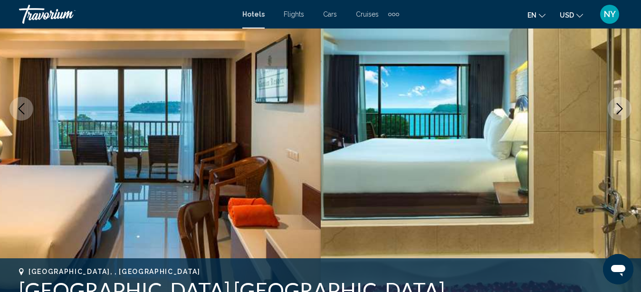
click at [622, 111] on icon "Next image" at bounding box center [619, 108] width 11 height 11
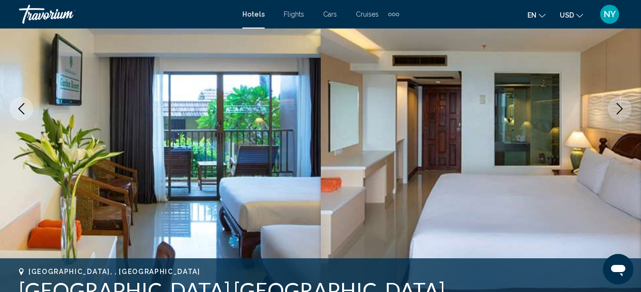
click at [622, 111] on icon "Next image" at bounding box center [619, 108] width 11 height 11
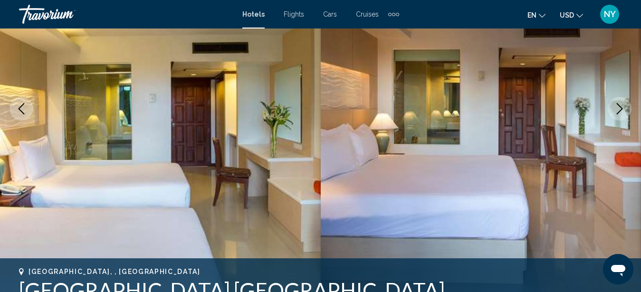
click at [622, 111] on icon "Next image" at bounding box center [619, 108] width 11 height 11
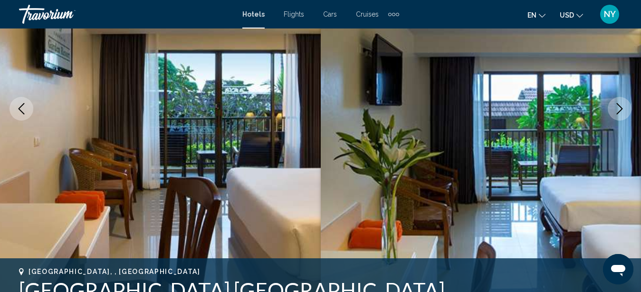
click at [622, 111] on icon "Next image" at bounding box center [619, 108] width 11 height 11
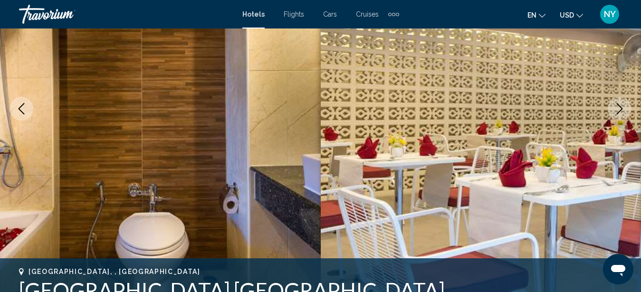
click at [622, 111] on icon "Next image" at bounding box center [619, 108] width 11 height 11
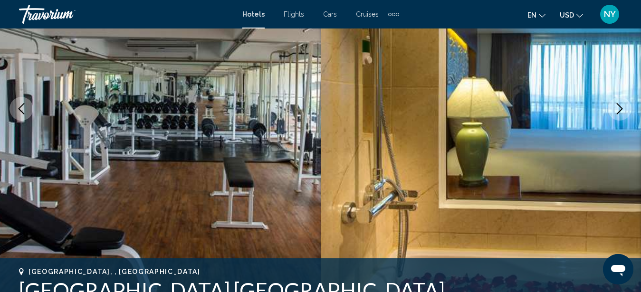
click at [622, 111] on icon "Next image" at bounding box center [619, 108] width 11 height 11
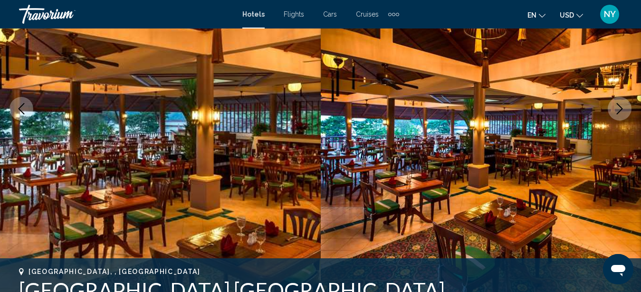
click at [622, 111] on icon "Next image" at bounding box center [619, 108] width 11 height 11
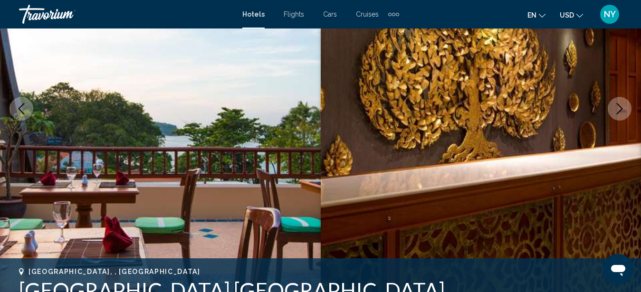
click at [622, 111] on icon "Next image" at bounding box center [619, 108] width 11 height 11
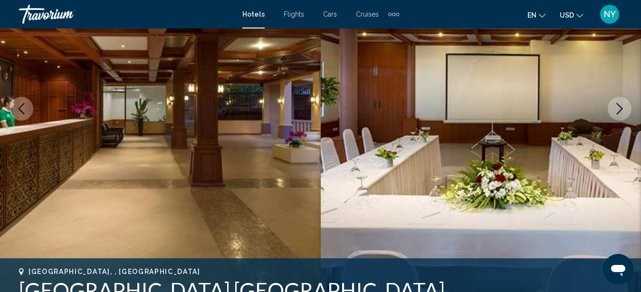
click at [622, 111] on icon "Next image" at bounding box center [619, 108] width 11 height 11
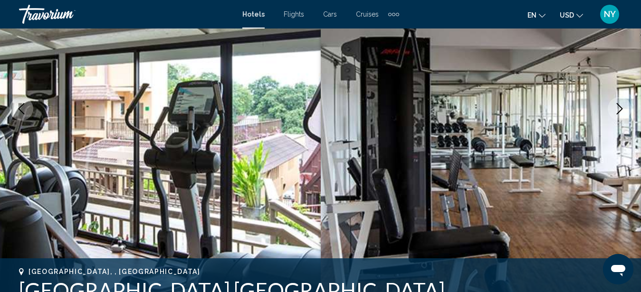
click at [622, 111] on icon "Next image" at bounding box center [619, 108] width 11 height 11
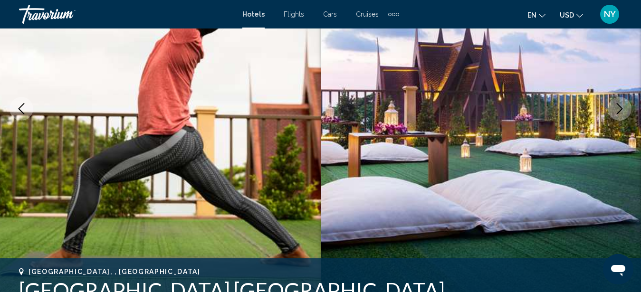
click at [622, 111] on icon "Next image" at bounding box center [619, 108] width 11 height 11
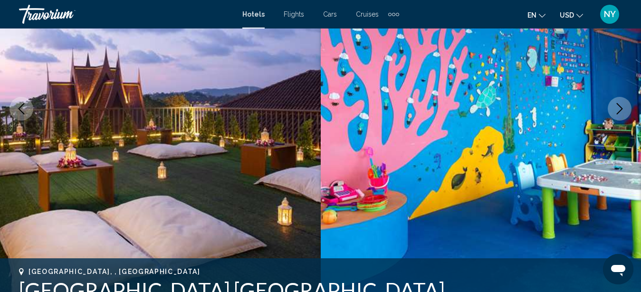
click at [621, 111] on icon "Next image" at bounding box center [620, 108] width 6 height 11
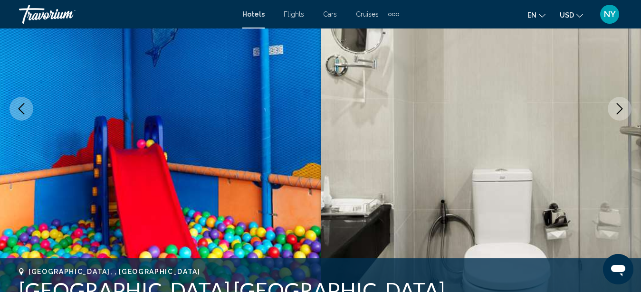
click at [621, 111] on icon "Next image" at bounding box center [620, 108] width 6 height 11
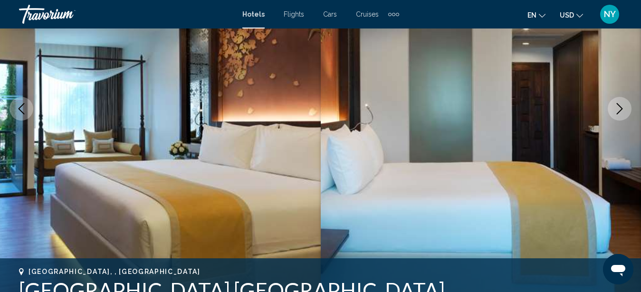
click at [621, 111] on icon "Next image" at bounding box center [620, 108] width 6 height 11
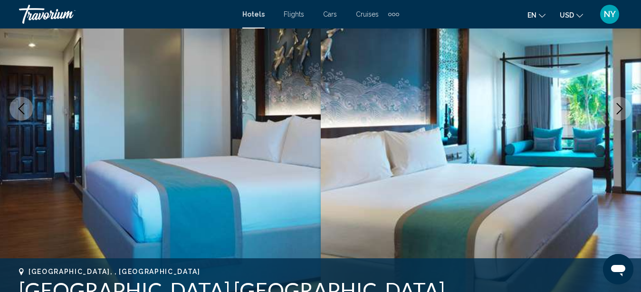
click at [621, 111] on icon "Next image" at bounding box center [620, 108] width 6 height 11
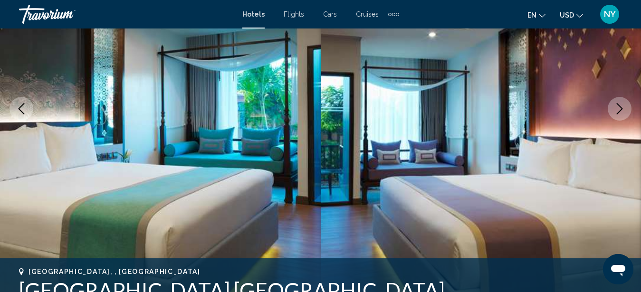
click at [621, 111] on icon "Next image" at bounding box center [620, 108] width 6 height 11
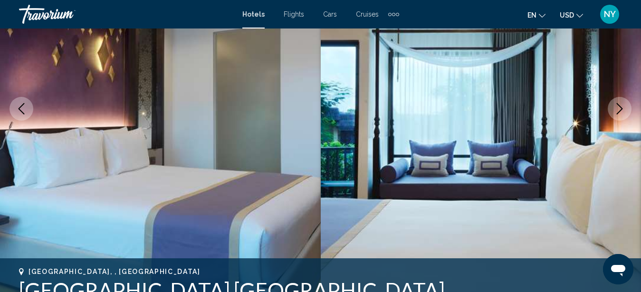
click at [621, 111] on icon "Next image" at bounding box center [620, 108] width 6 height 11
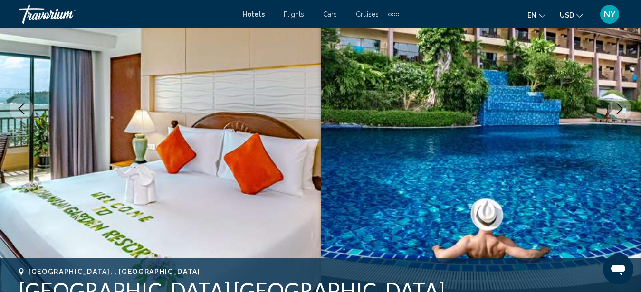
click at [621, 111] on icon "Next image" at bounding box center [620, 108] width 6 height 11
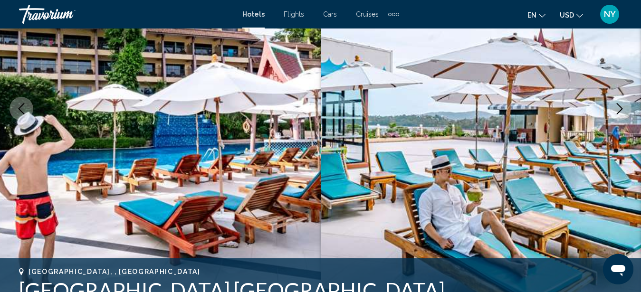
click at [621, 111] on icon "Next image" at bounding box center [620, 108] width 6 height 11
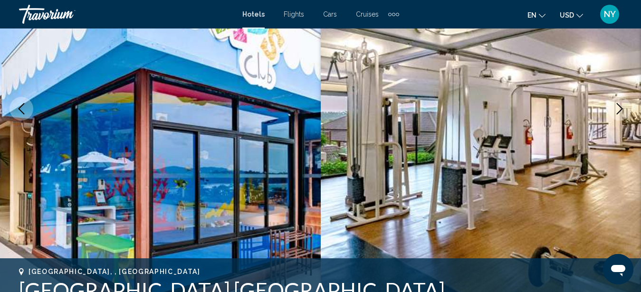
click at [621, 111] on icon "Next image" at bounding box center [620, 108] width 6 height 11
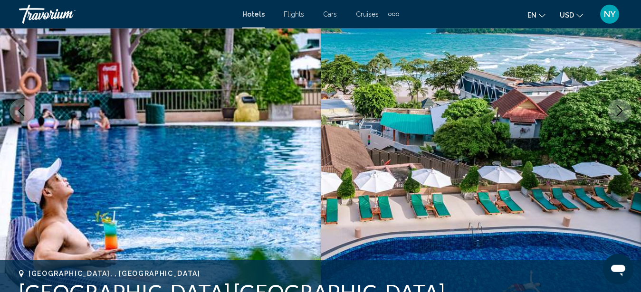
scroll to position [194, 0]
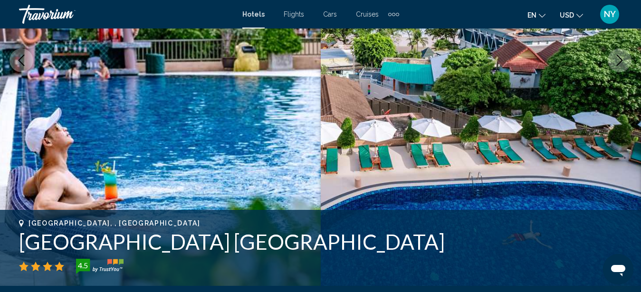
click at [622, 60] on icon "Next image" at bounding box center [620, 60] width 6 height 11
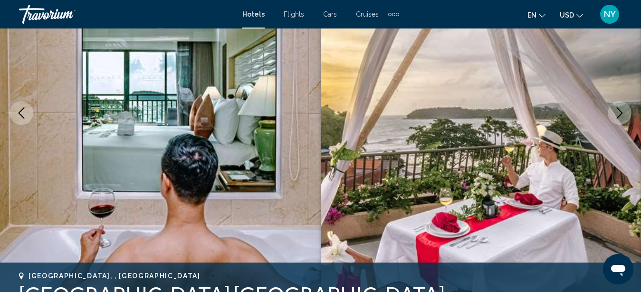
scroll to position [97, 0]
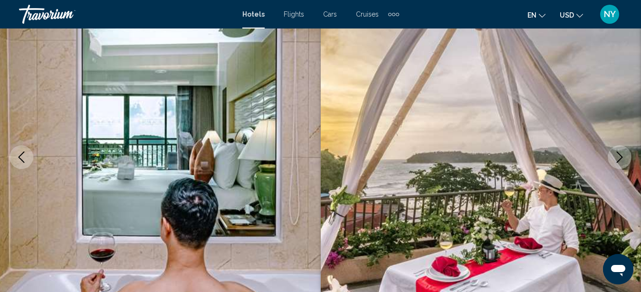
click at [616, 156] on icon "Next image" at bounding box center [619, 157] width 11 height 11
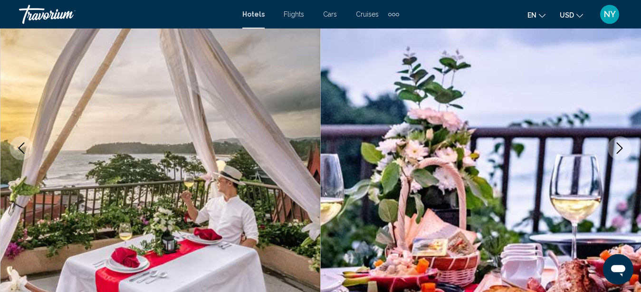
scroll to position [49, 0]
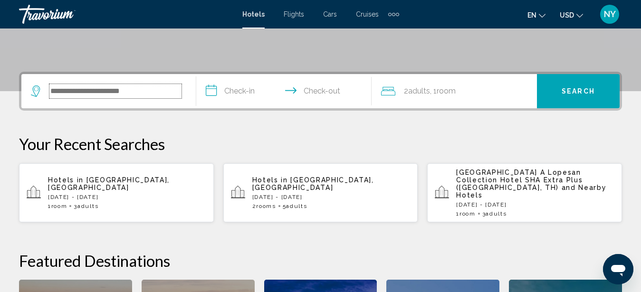
click at [65, 86] on input "Search widget" at bounding box center [115, 91] width 132 height 14
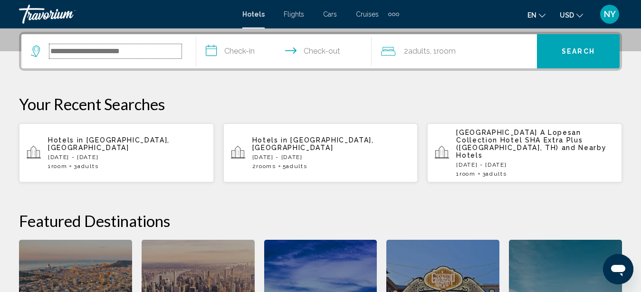
scroll to position [235, 0]
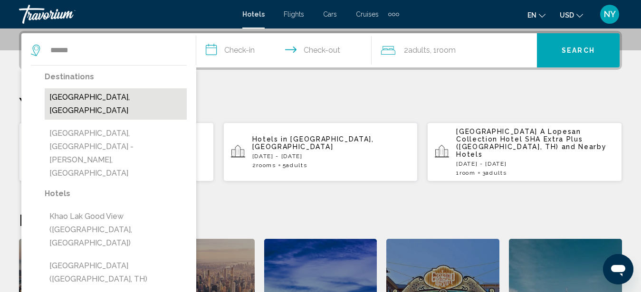
click at [136, 97] on button "[GEOGRAPHIC_DATA], [GEOGRAPHIC_DATA]" at bounding box center [116, 103] width 142 height 31
type input "**********"
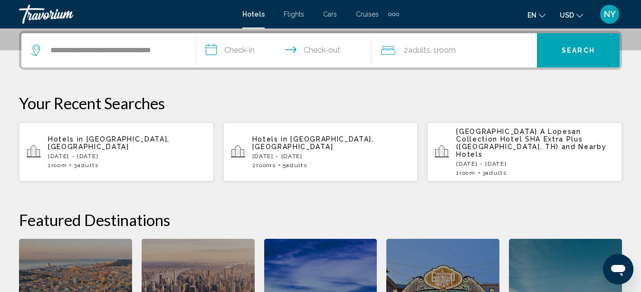
click at [253, 53] on input "**********" at bounding box center [285, 51] width 179 height 37
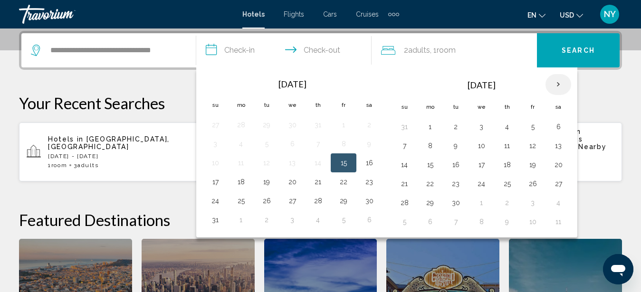
click at [563, 82] on th "Next month" at bounding box center [559, 84] width 26 height 21
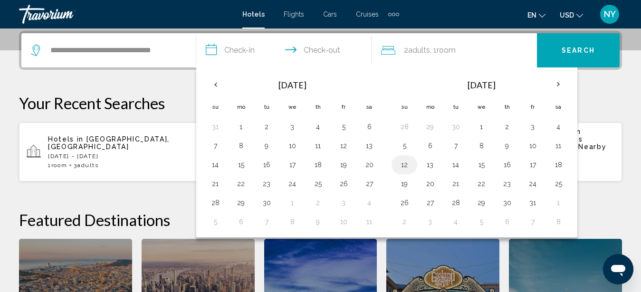
drag, startPoint x: 402, startPoint y: 164, endPoint x: 447, endPoint y: 164, distance: 44.7
click at [403, 163] on button "12" at bounding box center [404, 164] width 15 height 13
click at [483, 163] on button "15" at bounding box center [481, 164] width 15 height 13
type input "**********"
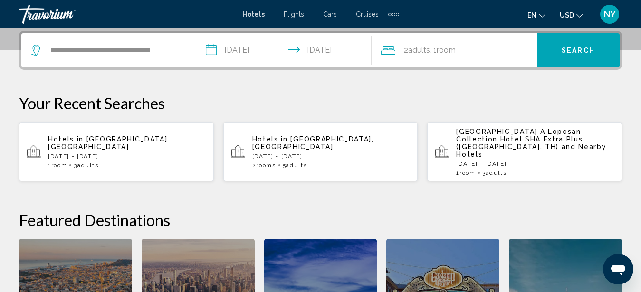
click at [495, 50] on div "2 Adult Adults , 1 Room rooms" at bounding box center [459, 50] width 156 height 13
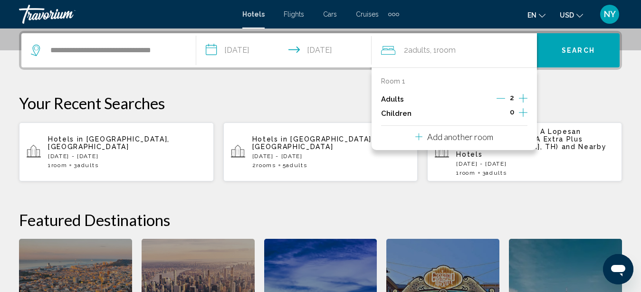
click at [480, 136] on p "Add another room" at bounding box center [460, 137] width 66 height 10
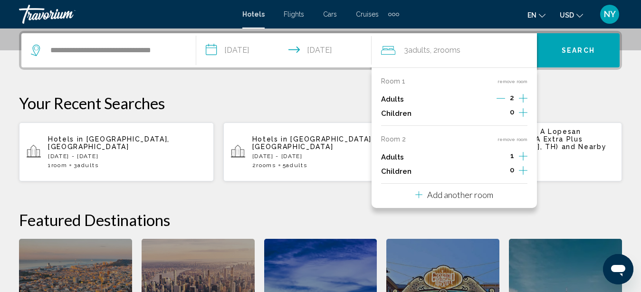
click at [588, 49] on span "Search" at bounding box center [578, 51] width 33 height 8
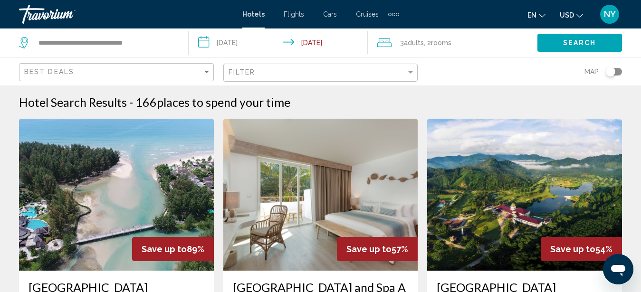
click at [329, 186] on img "Main content" at bounding box center [320, 195] width 195 height 152
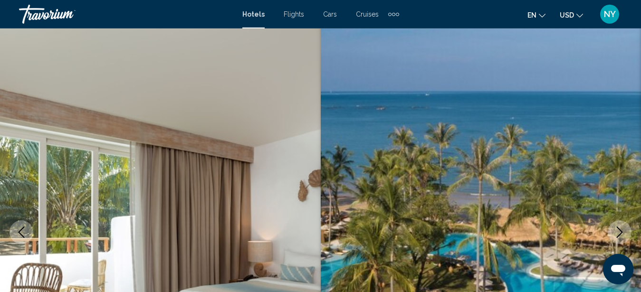
scroll to position [21, 0]
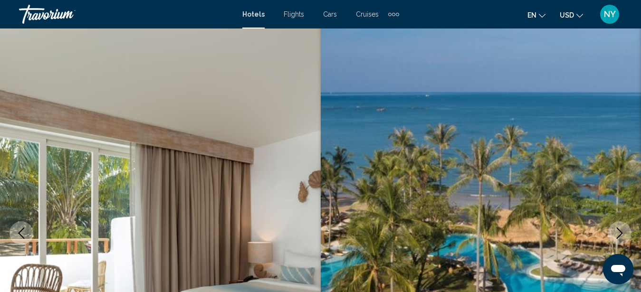
click at [327, 122] on img "Main content" at bounding box center [481, 234] width 321 height 452
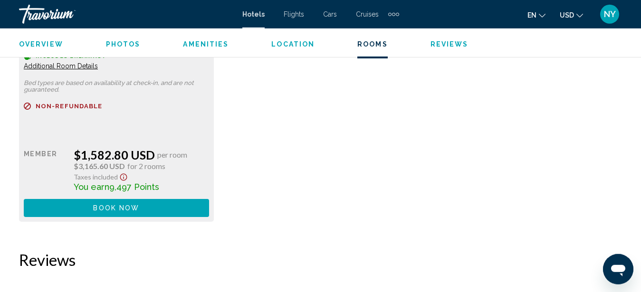
scroll to position [5238, 0]
